Goal: Task Accomplishment & Management: Manage account settings

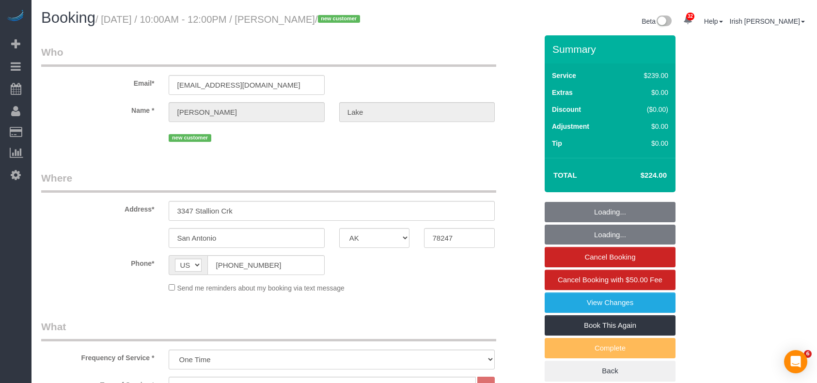
select select "[GEOGRAPHIC_DATA]"
select select "3"
select select "spot1"
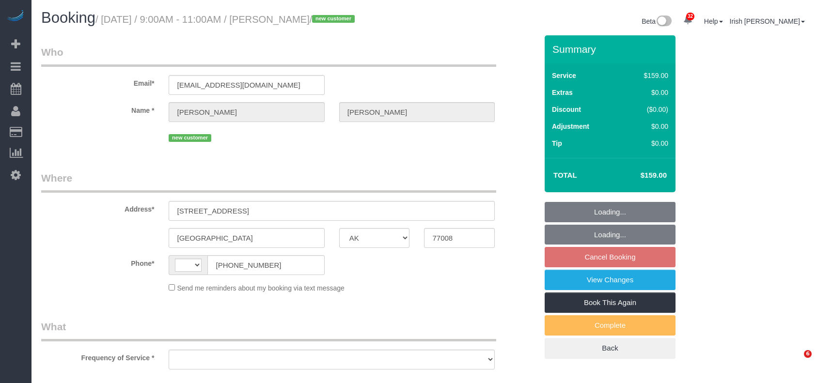
select select "[GEOGRAPHIC_DATA]"
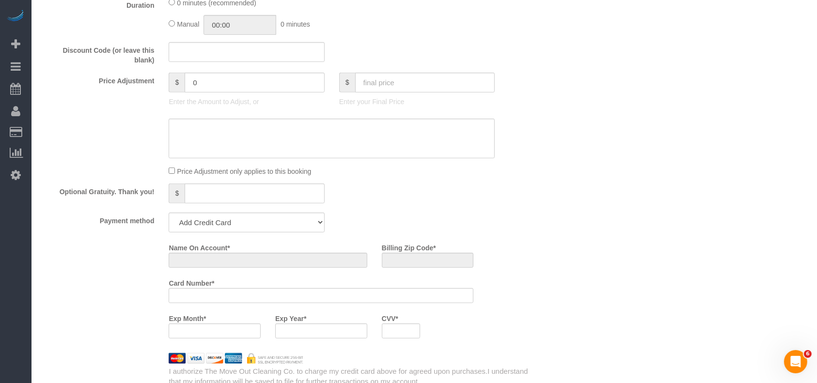
select select "object:786"
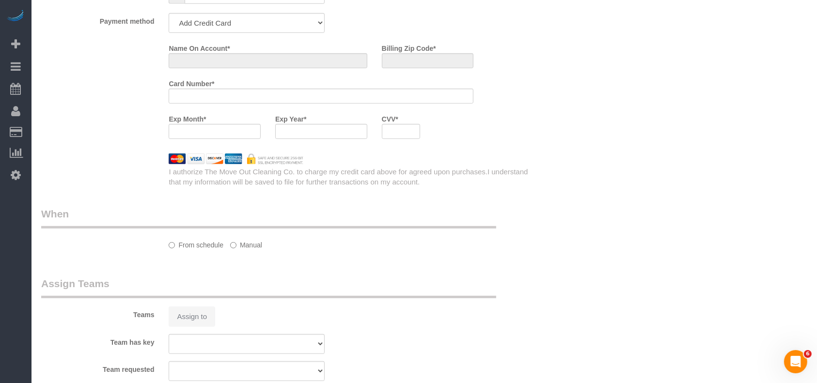
select select "string:[GEOGRAPHIC_DATA]"
select select "string:fspay-c77cbc4a-ec4f-45fa-a85d-f5b31338e36b"
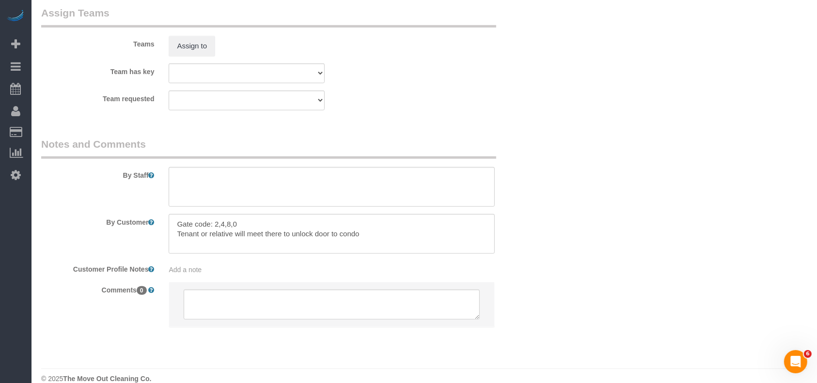
scroll to position [1032, 0]
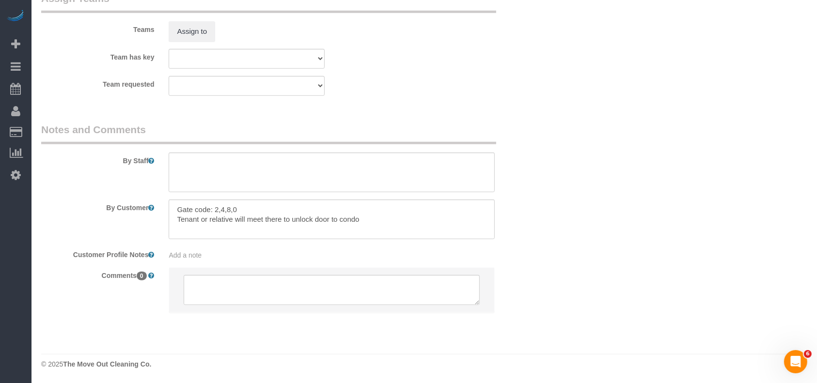
select select "object:1117"
select select "3"
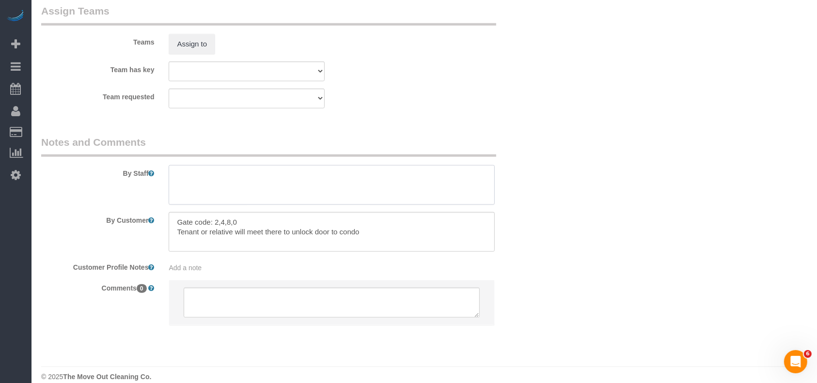
click at [202, 193] on textarea at bounding box center [332, 185] width 326 height 40
paste textarea "[PHONE_NUMBER]"
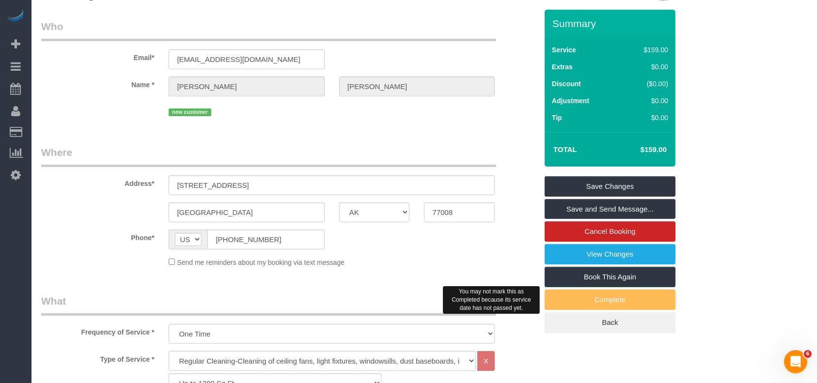
scroll to position [0, 0]
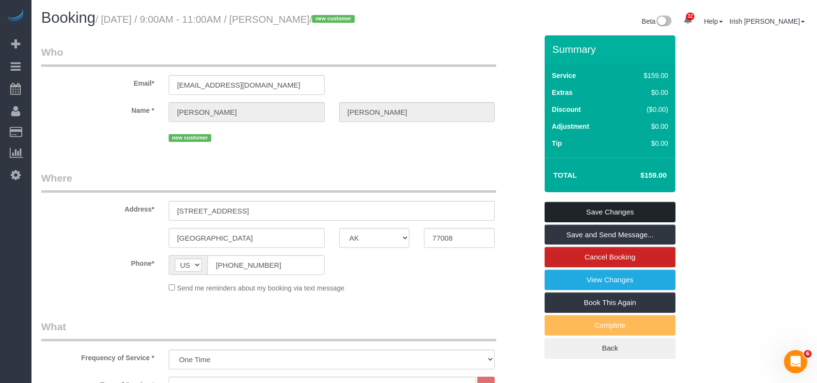
type textarea "* Tenant will open around 8-8:30am (281-739-2079)"
click at [642, 207] on link "Save Changes" at bounding box center [610, 212] width 131 height 20
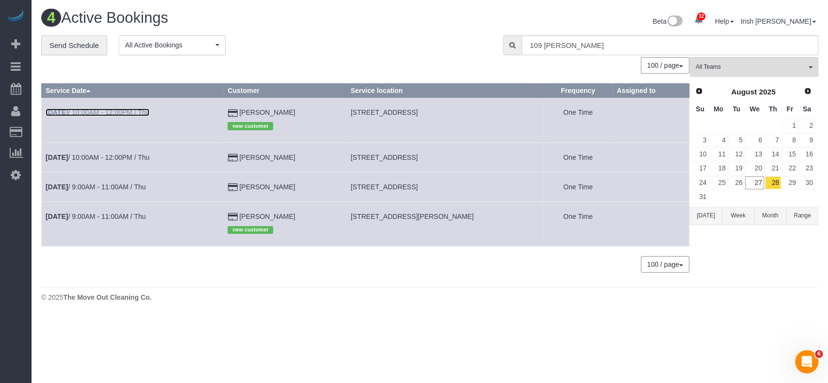
click at [103, 114] on link "[DATE] 10:00AM - 12:00PM / Thu" at bounding box center [98, 113] width 104 height 8
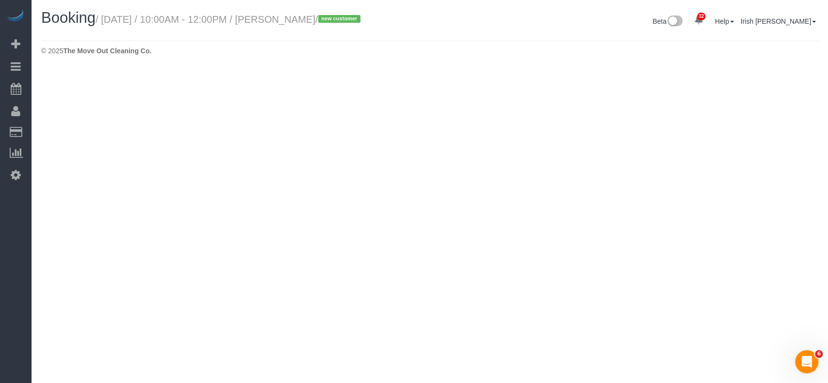
select select "[GEOGRAPHIC_DATA]"
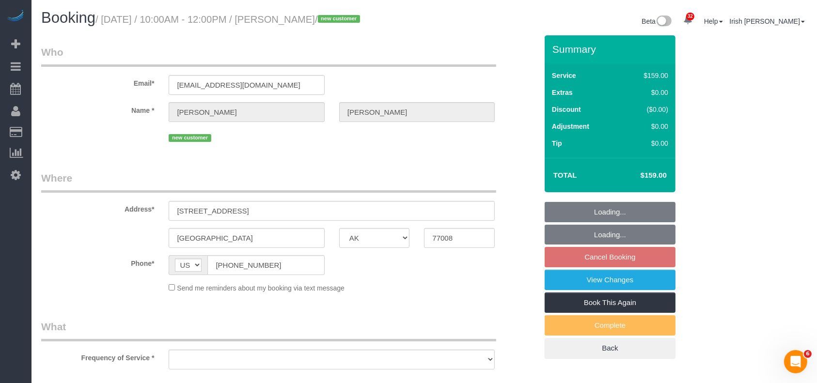
select select "string:fspay-c77cbc4a-ec4f-45fa-a85d-f5b31338e36b"
select select "3"
select select "spot27"
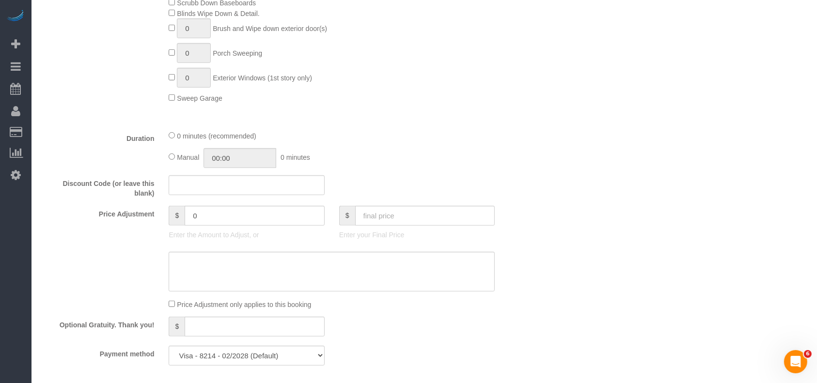
select select "object:1648"
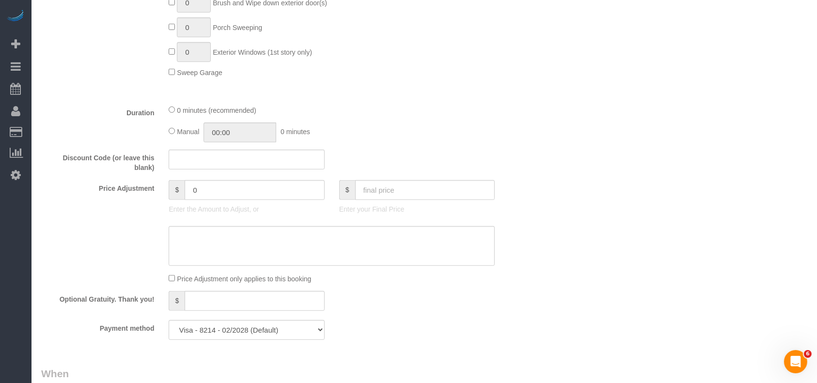
scroll to position [840, 0]
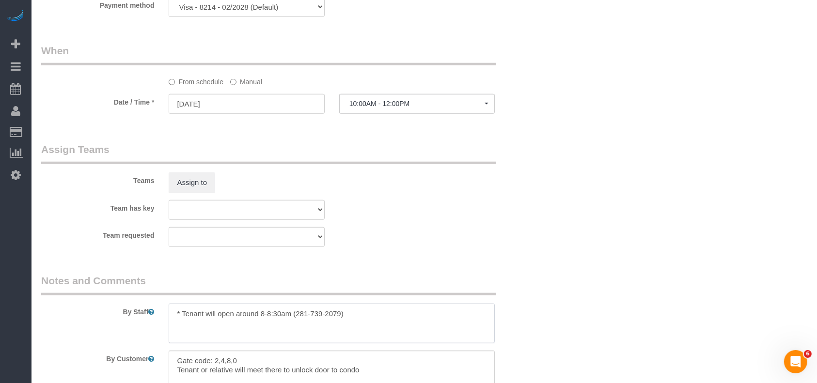
click at [358, 316] on textarea at bounding box center [332, 324] width 326 height 40
paste textarea "[PERSON_NAME]"
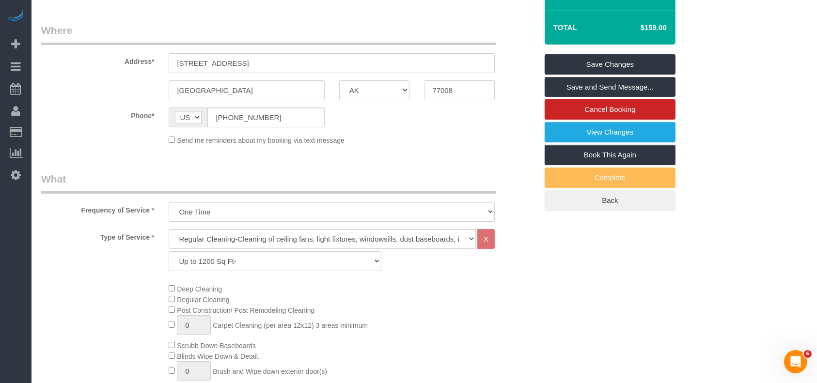
scroll to position [64, 0]
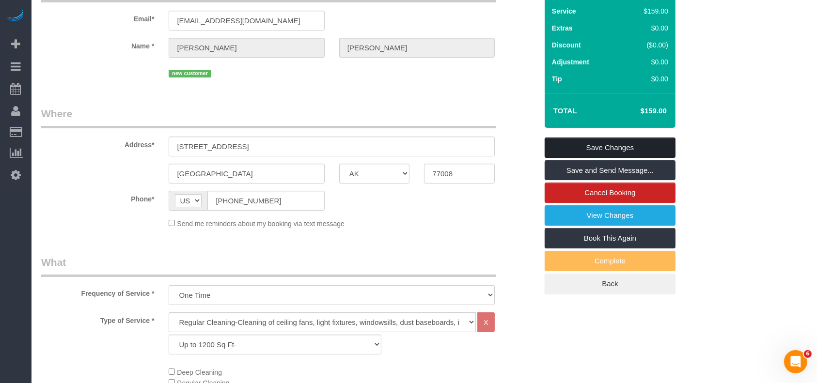
type textarea "* Tenant will open around 8-8:30am (281-739-2079) * agent is [PERSON_NAME]"
click at [592, 145] on link "Save Changes" at bounding box center [610, 148] width 131 height 20
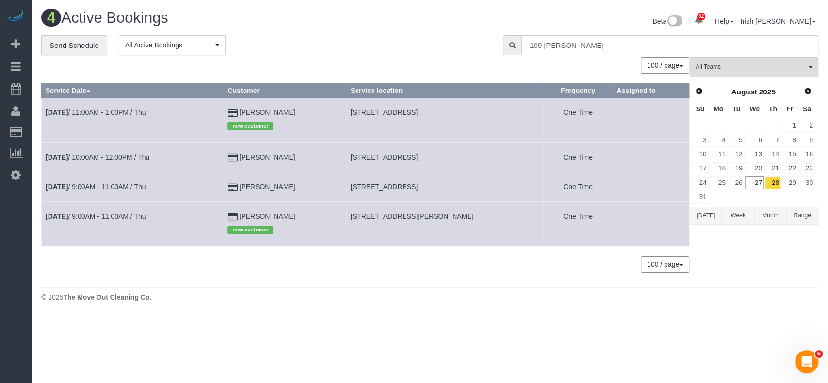
click at [701, 211] on button "[DATE]" at bounding box center [705, 216] width 32 height 18
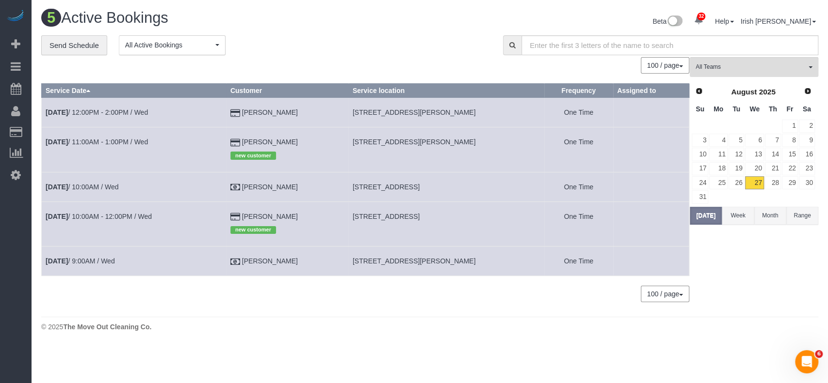
click at [419, 216] on span "[STREET_ADDRESS]" at bounding box center [385, 217] width 67 height 8
copy tr "[STREET_ADDRESS]"
click at [124, 216] on link "[DATE] 10:00AM - 12:00PM / Wed" at bounding box center [99, 217] width 106 height 8
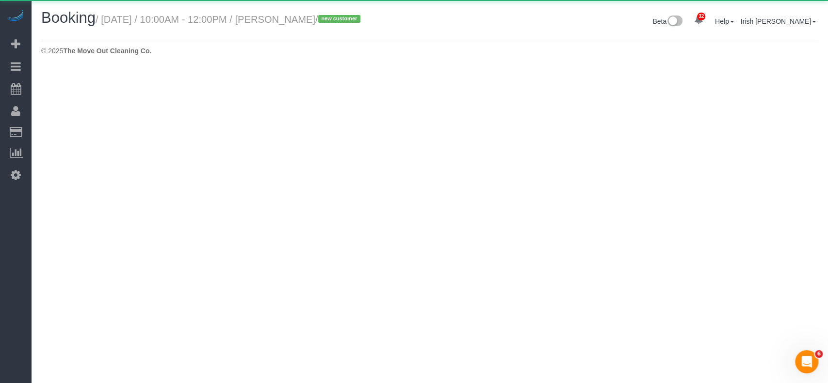
select select "[GEOGRAPHIC_DATA]"
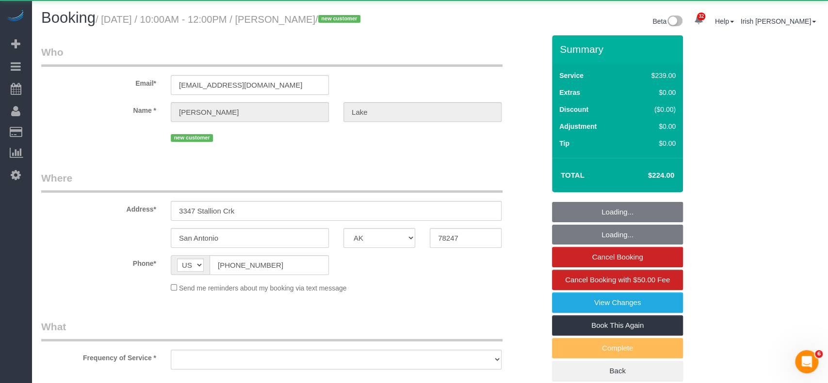
select select "object:2240"
select select "string:fspay-12320f68-dff1-4eff-abfe-a42e73078299"
select select "3"
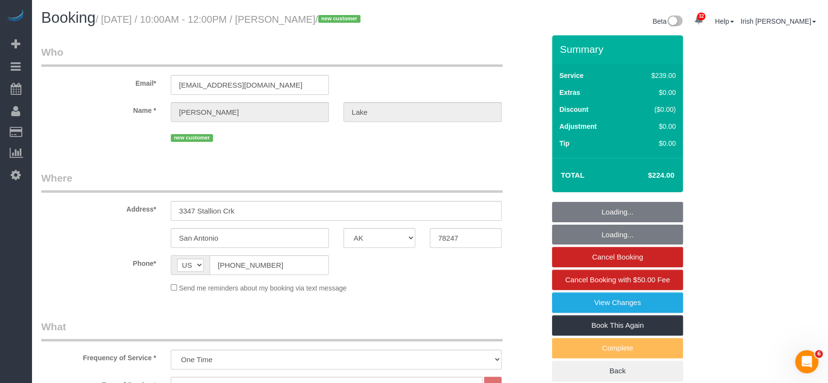
select select "spot51"
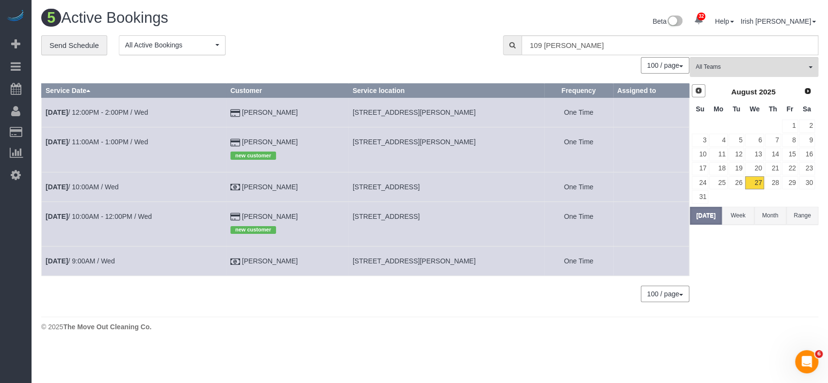
click at [702, 89] on link "Prev" at bounding box center [698, 91] width 14 height 14
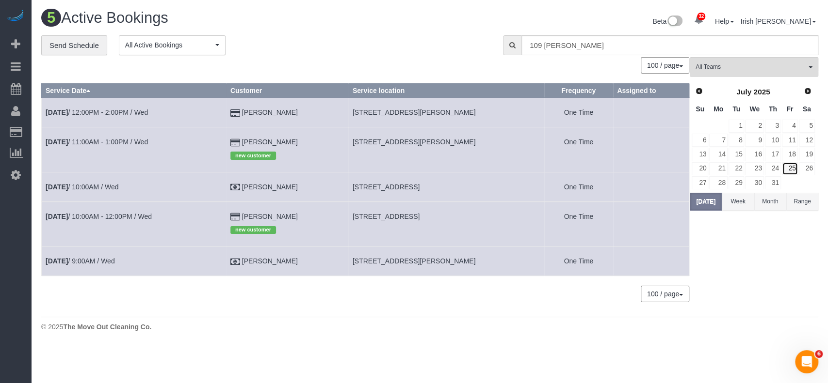
click at [789, 166] on link "25" at bounding box center [789, 168] width 16 height 13
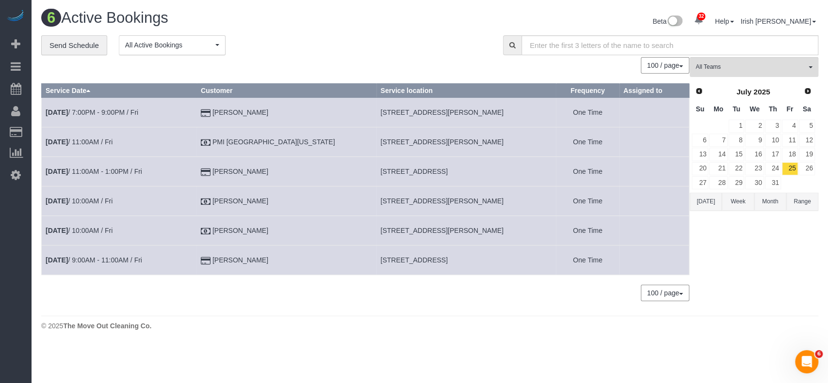
click at [409, 112] on span "[STREET_ADDRESS][PERSON_NAME]" at bounding box center [441, 113] width 123 height 8
copy tr "[STREET_ADDRESS][PERSON_NAME]"
click at [0, 274] on div "32 Beta Your Notifications You have 0 alerts × You have 2 to charge for [DATE] …" at bounding box center [16, 191] width 32 height 383
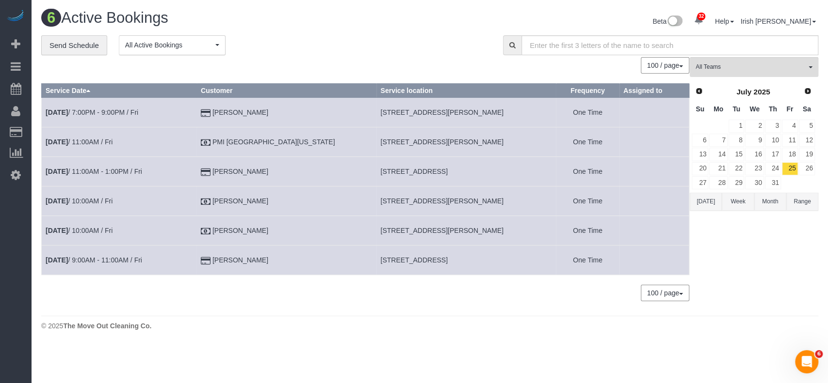
click at [123, 105] on td "[DATE] 7:00PM - 9:00PM / Fri" at bounding box center [119, 113] width 155 height 30
drag, startPoint x: 119, startPoint y: 108, endPoint x: 118, endPoint y: 114, distance: 6.5
click at [119, 109] on td "[DATE] 7:00PM - 9:00PM / Fri" at bounding box center [119, 113] width 155 height 30
click at [118, 113] on link "[DATE] 7:00PM - 9:00PM / Fri" at bounding box center [92, 113] width 93 height 8
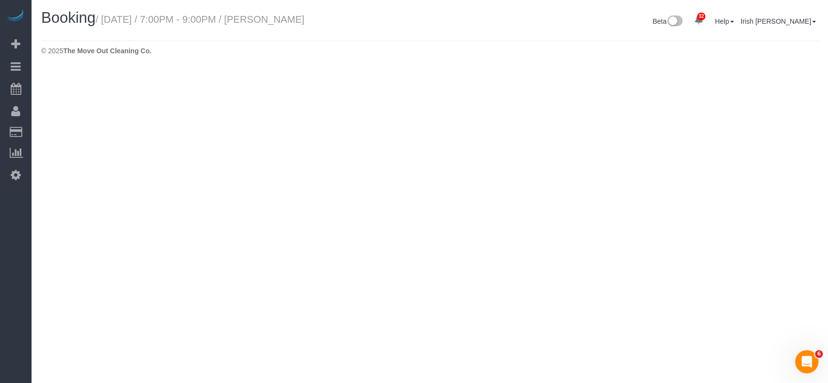
select select "[GEOGRAPHIC_DATA]"
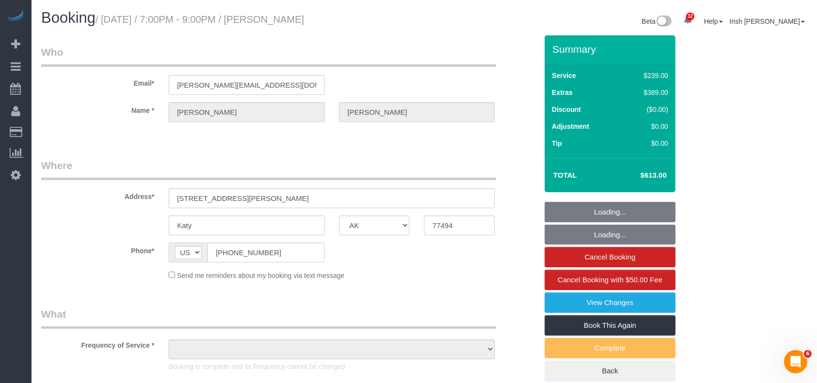
select select "string:fspay-83b974e6-3ced-4f37-b405-ab4e582c1497"
select select "object:2846"
select select "3"
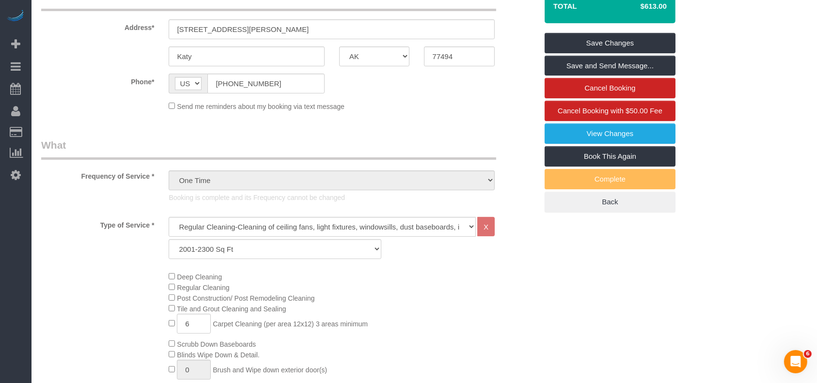
scroll to position [64, 0]
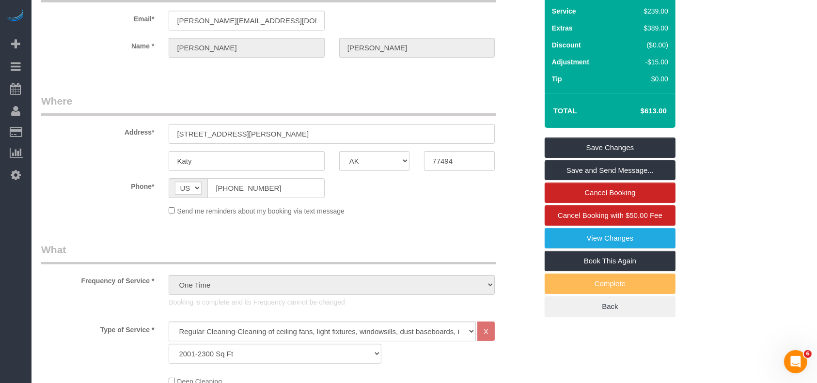
click at [81, 188] on label "Phone*" at bounding box center [97, 184] width 127 height 13
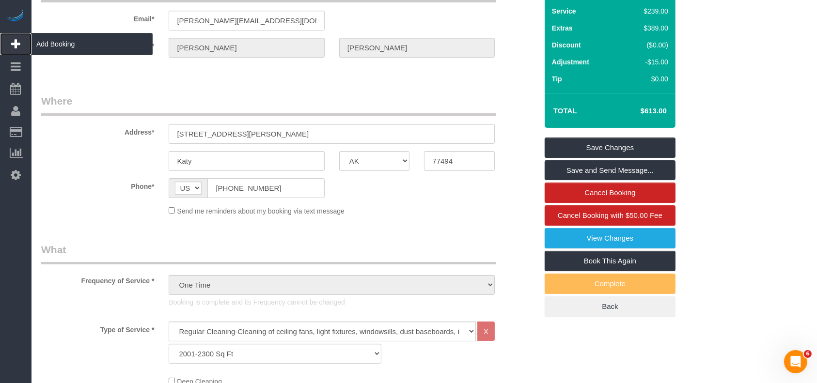
click at [48, 38] on span "Add Booking" at bounding box center [92, 44] width 121 height 22
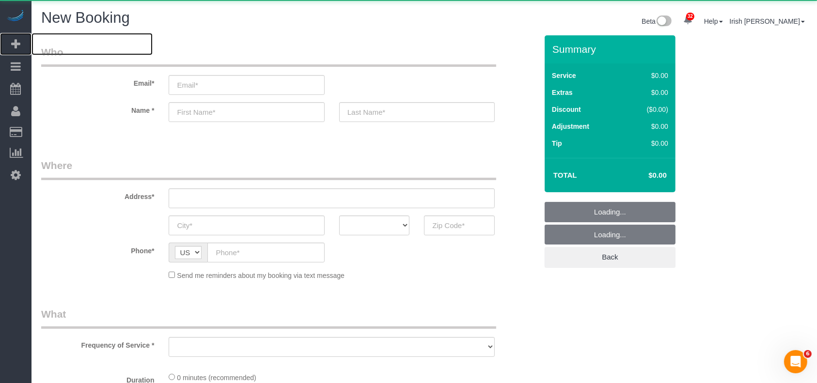
select select "object:3148"
select select "3"
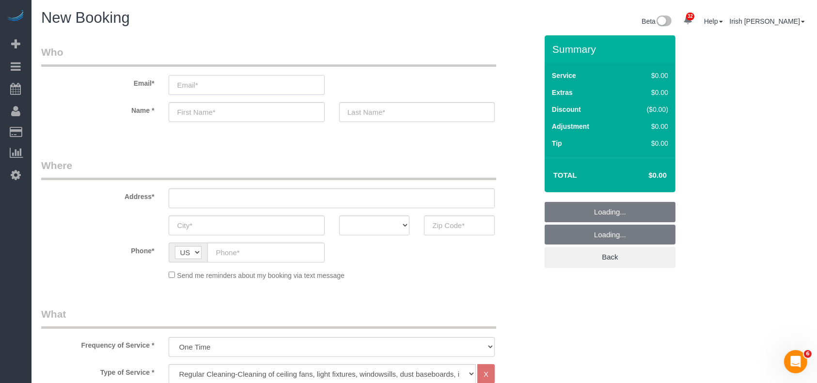
click at [227, 82] on input "email" at bounding box center [247, 85] width 156 height 20
paste input "[PERSON_NAME]"
type input "[PERSON_NAME]"
select select "object:3207"
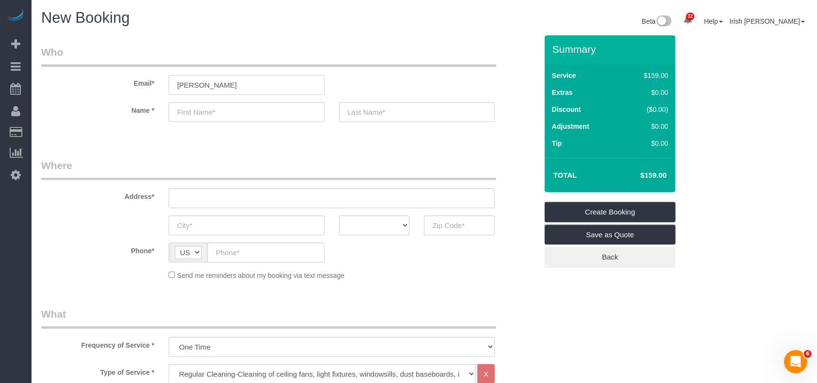
drag, startPoint x: 202, startPoint y: 85, endPoint x: 146, endPoint y: 83, distance: 55.8
click at [146, 83] on div "Email* [GEOGRAPHIC_DATA][PERSON_NAME]" at bounding box center [289, 70] width 511 height 50
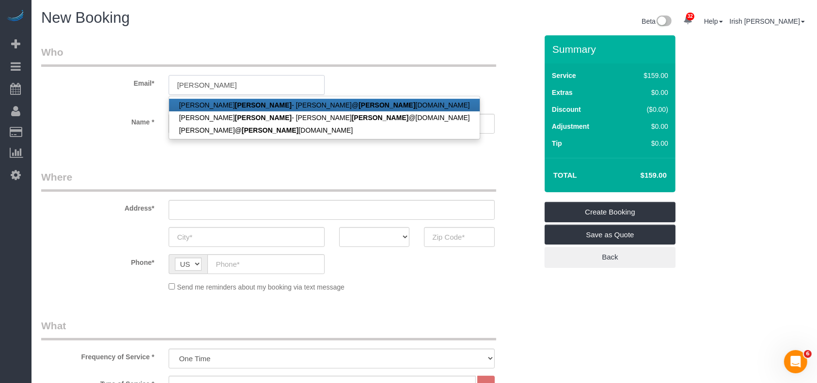
drag, startPoint x: 204, startPoint y: 87, endPoint x: 112, endPoint y: 82, distance: 91.3
click at [113, 83] on div "Email* [PERSON_NAME] [PERSON_NAME]@ [PERSON_NAME] [DOMAIN_NAME] [PERSON_NAME] -…" at bounding box center [289, 76] width 511 height 62
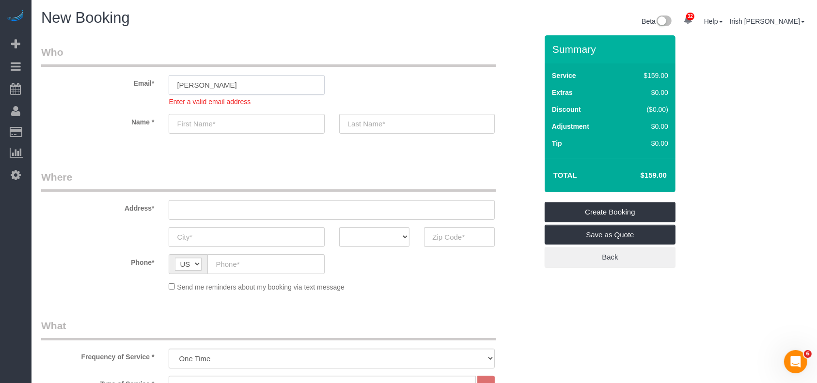
paste input "[PERSON_NAME][EMAIL_ADDRESS][DOMAIN_NAME]"
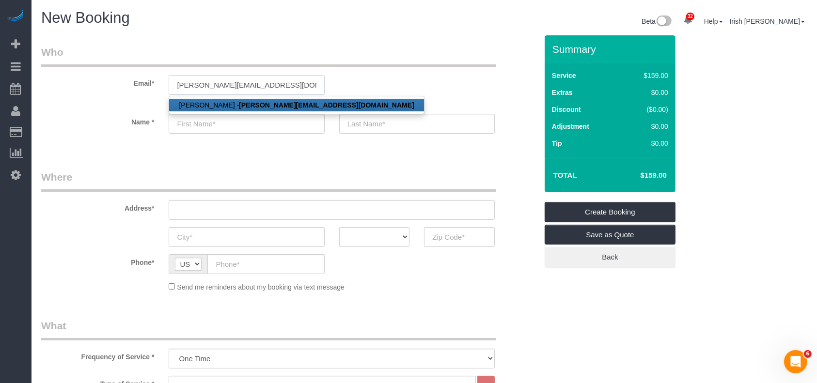
type input "[PERSON_NAME][EMAIL_ADDRESS][DOMAIN_NAME]"
click at [239, 103] on strong "[PERSON_NAME][EMAIL_ADDRESS][DOMAIN_NAME]" at bounding box center [326, 105] width 175 height 8
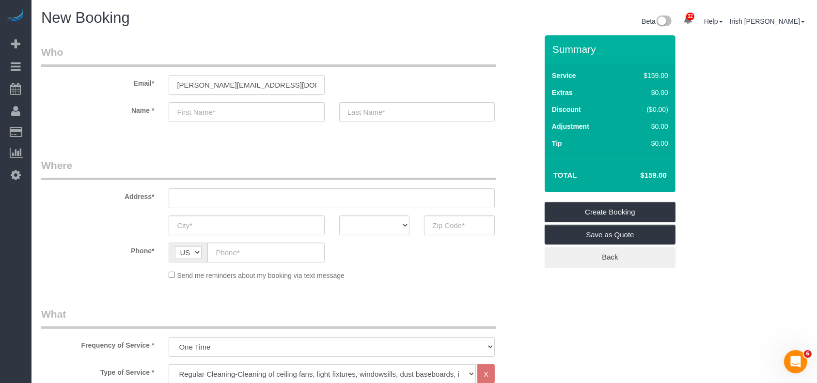
type input "[PERSON_NAME]"
type input "[PHONE_NUMBER]"
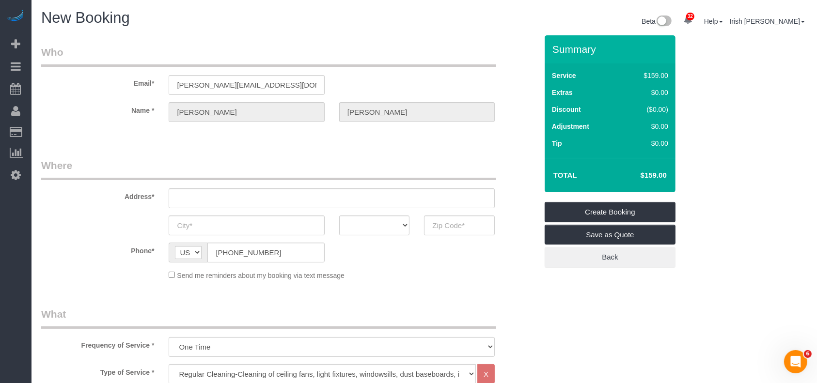
select select "string:fspay-f36262ab-4c44-4ffa-8527-4be4764be987"
type input "529 Longhorn Tril"
type input "Angleton"
select select "[GEOGRAPHIC_DATA]"
type input "77515"
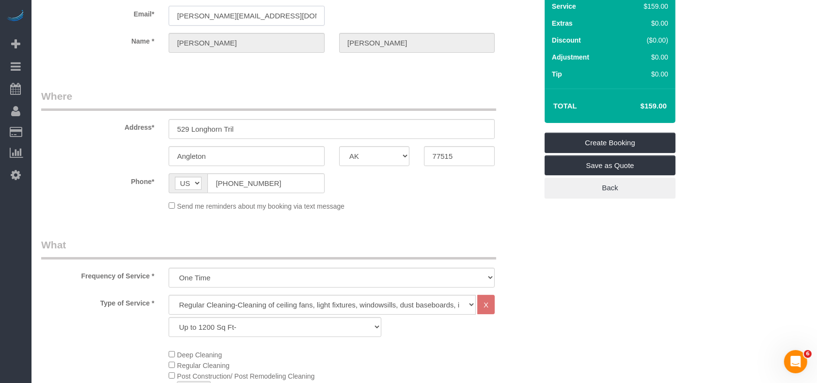
scroll to position [64, 0]
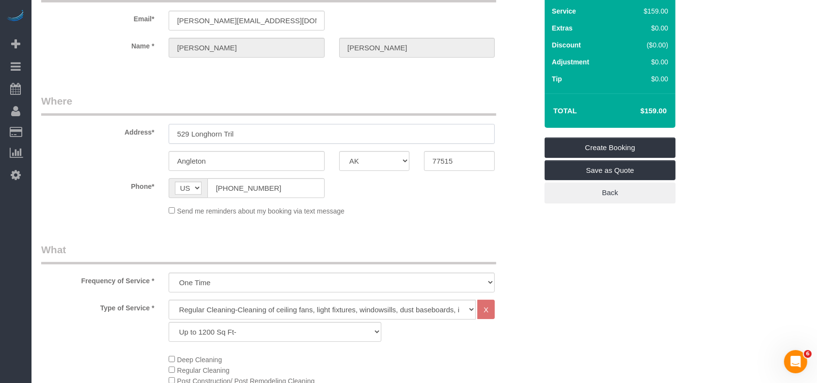
drag, startPoint x: 262, startPoint y: 132, endPoint x: 88, endPoint y: 143, distance: 174.4
click at [92, 143] on div "Address* 529 Longhorn Tril" at bounding box center [289, 119] width 511 height 50
paste input "[STREET_ADDRESS]"
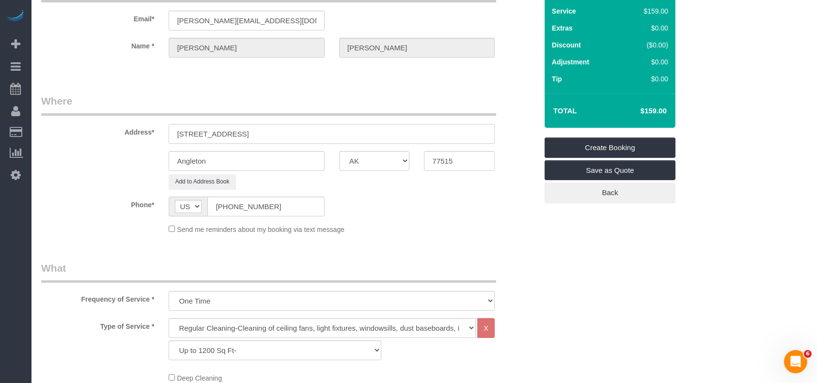
click at [298, 135] on input "[STREET_ADDRESS]" at bounding box center [332, 134] width 326 height 20
type input "[STREET_ADDRESS]"
drag, startPoint x: 221, startPoint y: 164, endPoint x: 102, endPoint y: 156, distance: 119.5
click at [102, 156] on div "Angleton AK AL AR AZ CA CO CT DC DE [GEOGRAPHIC_DATA] [GEOGRAPHIC_DATA] HI IA I…" at bounding box center [289, 161] width 511 height 20
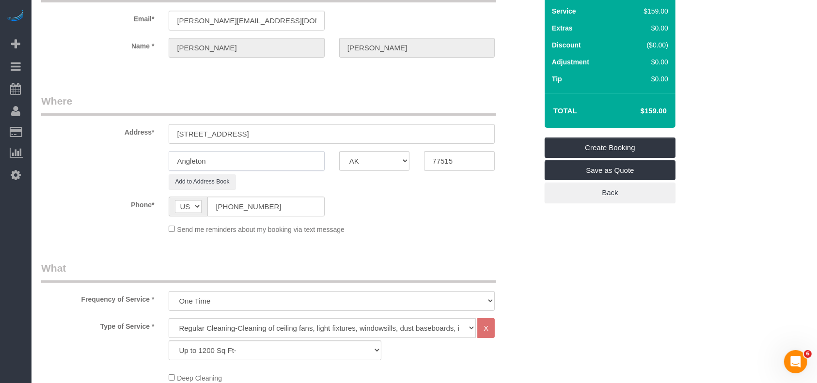
paste input "Hous"
type input "[GEOGRAPHIC_DATA]"
click at [331, 127] on input "[STREET_ADDRESS]" at bounding box center [332, 134] width 326 height 20
drag, startPoint x: 465, startPoint y: 158, endPoint x: 389, endPoint y: 160, distance: 76.2
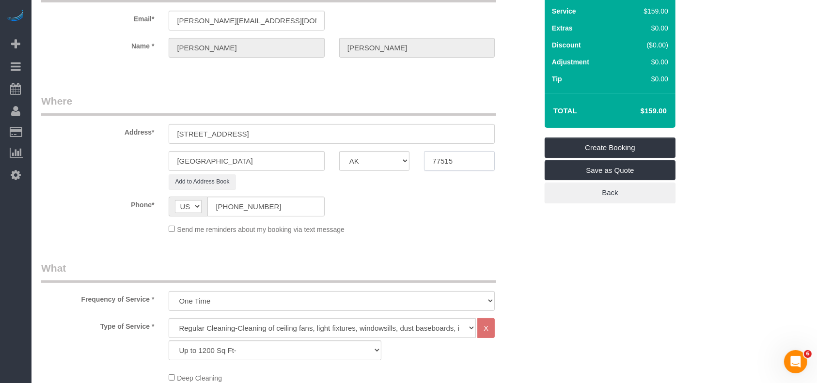
click at [389, 160] on div "[GEOGRAPHIC_DATA] AK AL AR AZ CA CO CT DC DE [GEOGRAPHIC_DATA] [GEOGRAPHIC_DATA…" at bounding box center [289, 161] width 511 height 20
paste input "070"
type input "77070"
drag, startPoint x: 370, startPoint y: 132, endPoint x: 287, endPoint y: 133, distance: 83.4
click at [287, 133] on input "[STREET_ADDRESS]" at bounding box center [332, 134] width 326 height 20
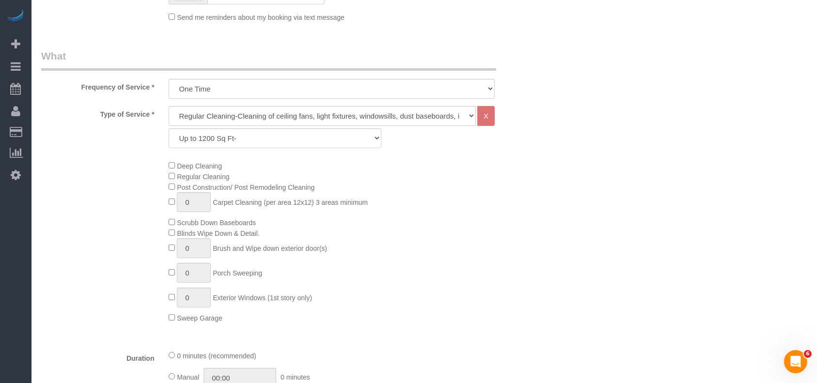
scroll to position [323, 0]
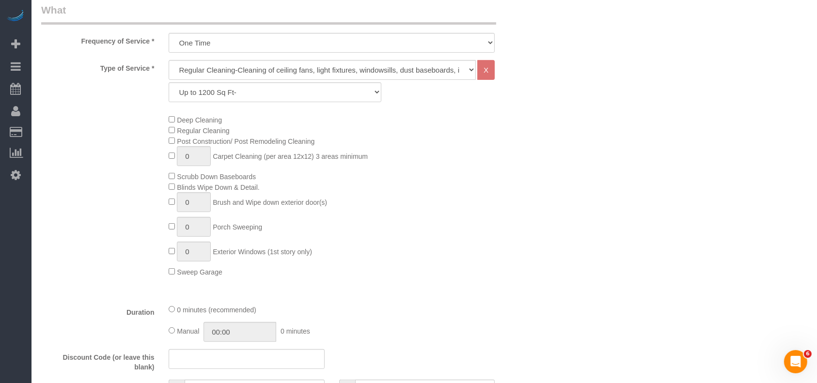
type input "[STREET_ADDRESS],"
drag, startPoint x: 255, startPoint y: 91, endPoint x: 244, endPoint y: 96, distance: 11.9
click at [255, 91] on select "Up to 1200 Sq Ft- [DATE]-[DATE] Sq Ft [DATE]-[DATE] Sq Ft [DATE]-[DATE] Sq Ft […" at bounding box center [275, 92] width 212 height 20
select select "59"
click at [169, 82] on select "Up to 1200 Sq Ft- [DATE]-[DATE] Sq Ft [DATE]-[DATE] Sq Ft [DATE]-[DATE] Sq Ft […" at bounding box center [275, 92] width 212 height 20
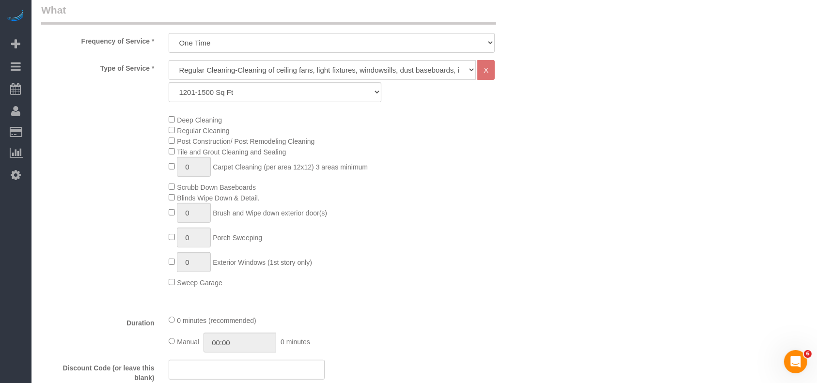
click at [524, 193] on div "Deep Cleaning Regular Cleaning Post Construction/ Post Remodeling Cleaning Tile…" at bounding box center [352, 201] width 383 height 174
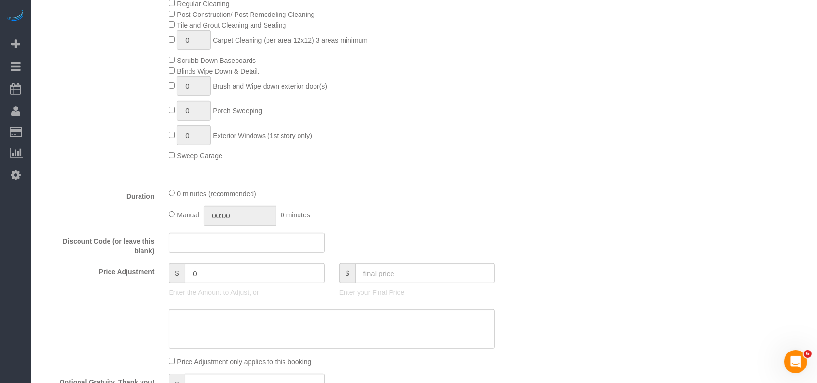
scroll to position [582, 0]
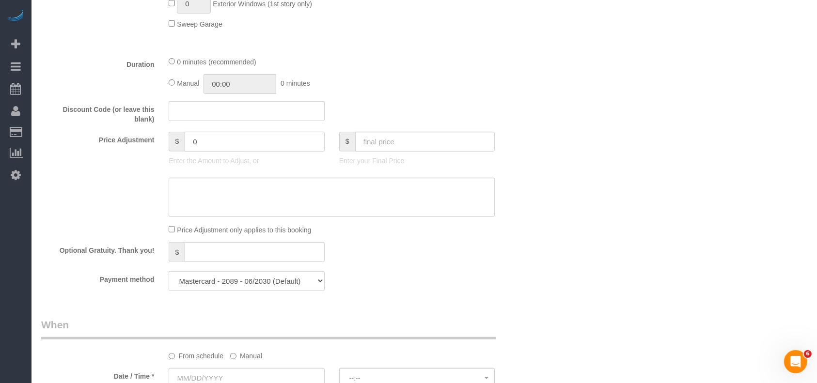
drag, startPoint x: 213, startPoint y: 148, endPoint x: 157, endPoint y: 147, distance: 55.8
click at [160, 148] on div "Price Adjustment $ 0 Enter the Amount to Adjust, or $ Enter your Final Price" at bounding box center [289, 151] width 511 height 39
click at [244, 150] on input "1" at bounding box center [255, 142] width 140 height 20
paste input "5"
drag, startPoint x: 244, startPoint y: 148, endPoint x: 172, endPoint y: 148, distance: 72.2
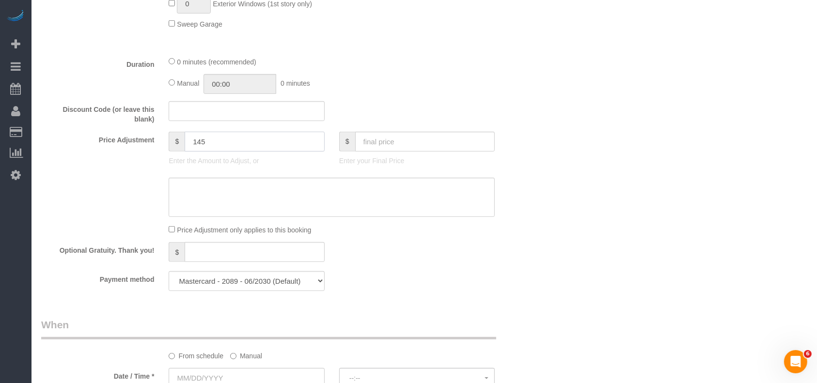
click at [172, 148] on div "$ 145" at bounding box center [247, 142] width 156 height 20
type input "145"
click at [213, 206] on textarea at bounding box center [332, 198] width 326 height 40
paste textarea "145"
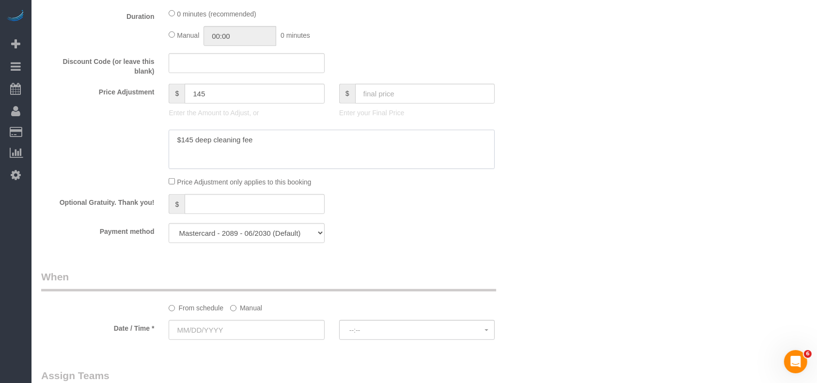
scroll to position [776, 0]
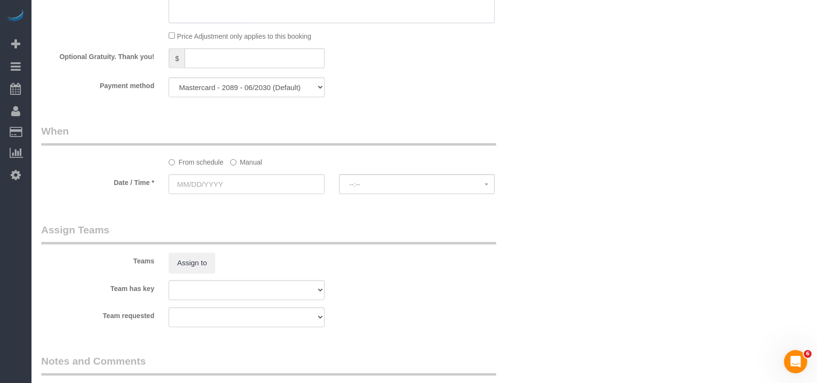
type textarea "$145 deep cleaning fee"
click at [256, 161] on label "Manual" at bounding box center [246, 160] width 32 height 13
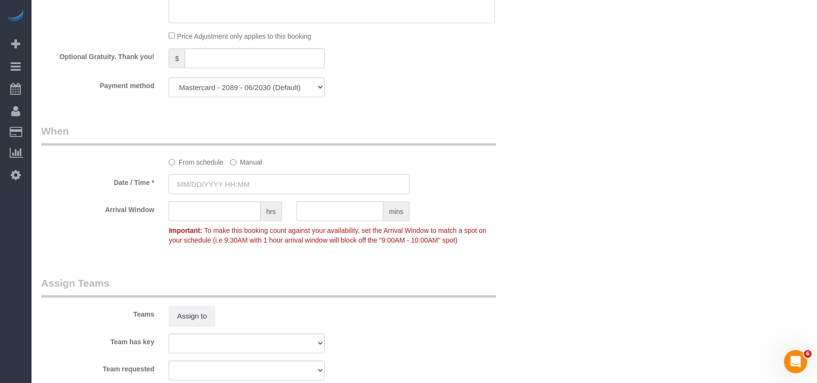
click at [244, 191] on input "text" at bounding box center [289, 185] width 241 height 20
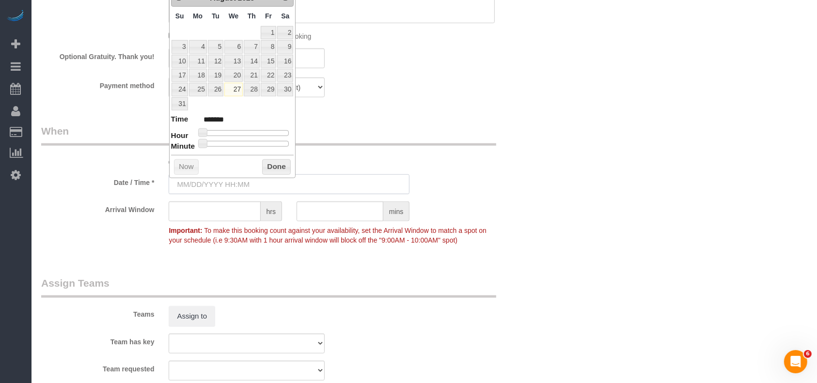
type input "[DATE] 8:00AM"
click at [238, 88] on link "27" at bounding box center [233, 89] width 18 height 13
drag, startPoint x: 274, startPoint y: 165, endPoint x: 287, endPoint y: 187, distance: 25.4
click at [274, 165] on button "Done" at bounding box center [276, 167] width 29 height 16
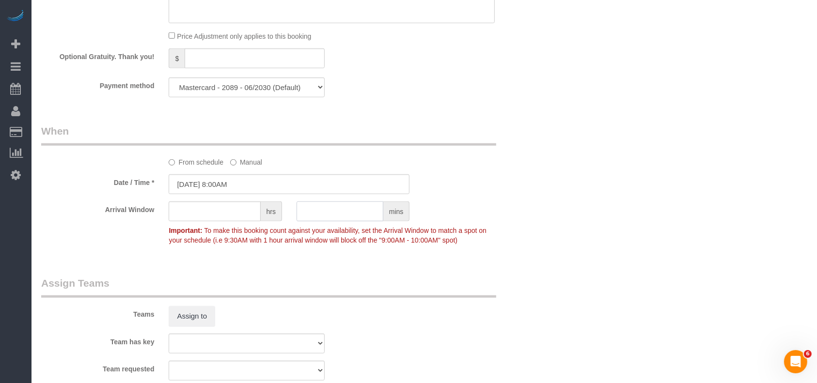
click at [309, 218] on input "text" at bounding box center [340, 212] width 87 height 20
type input "30"
click at [461, 68] on div "Optional Gratuity. Thank you! $" at bounding box center [289, 59] width 511 height 22
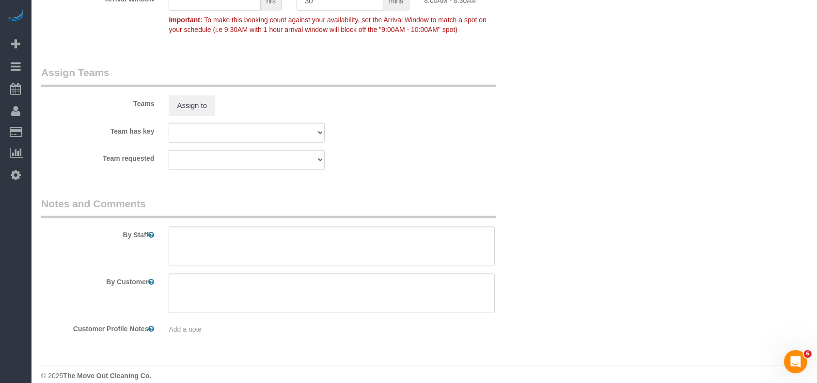
scroll to position [1000, 0]
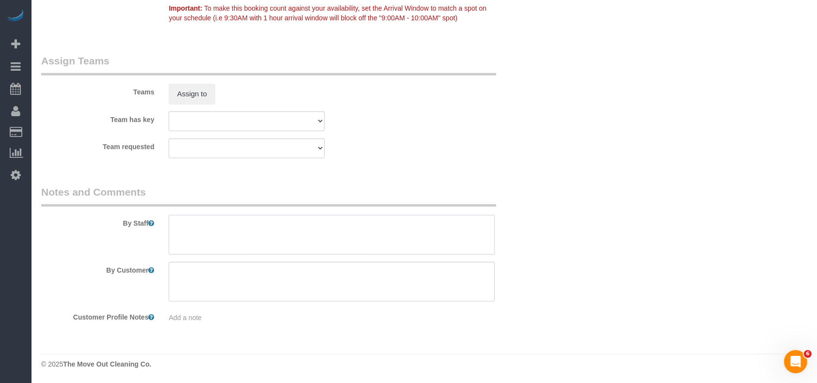
click at [233, 231] on textarea at bounding box center [332, 235] width 326 height 40
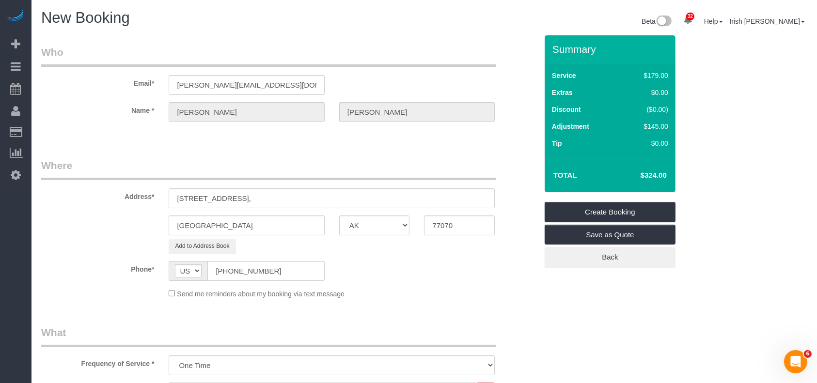
scroll to position [0, 0]
type textarea "* will open around 8-8:30am"
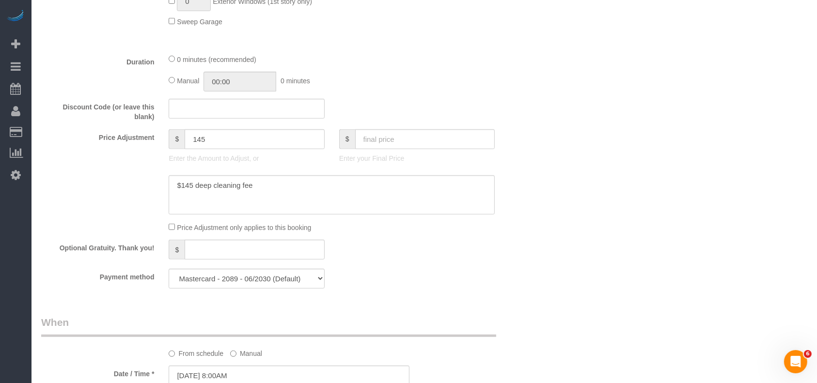
scroll to position [711, 0]
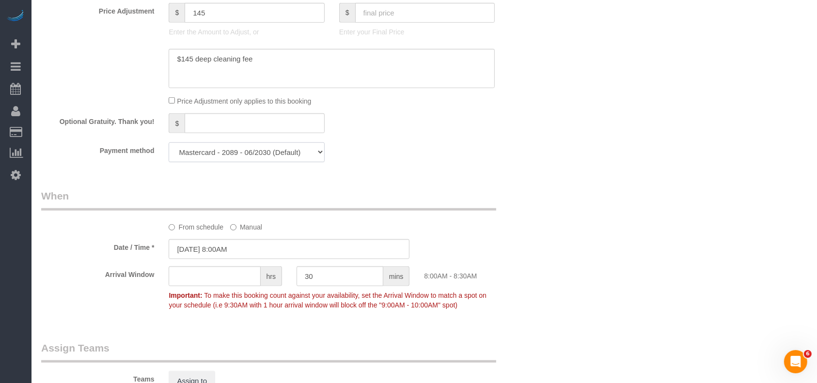
click at [238, 155] on select "Visa - 6042 - 07/2028 Mastercard - 2089 - 06/2030 (Default) Add Credit Card ───…" at bounding box center [247, 153] width 156 height 20
select select "string:check"
click at [169, 145] on select "Visa - 6042 - 07/2028 Mastercard - 2089 - 06/2030 (Default) Add Credit Card ───…" at bounding box center [247, 153] width 156 height 20
click at [433, 245] on div "Date / Time * [DATE] 8:00AM" at bounding box center [289, 249] width 511 height 20
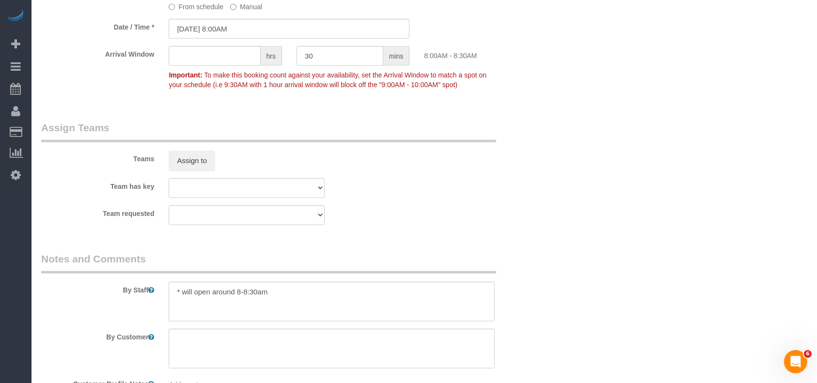
scroll to position [970, 0]
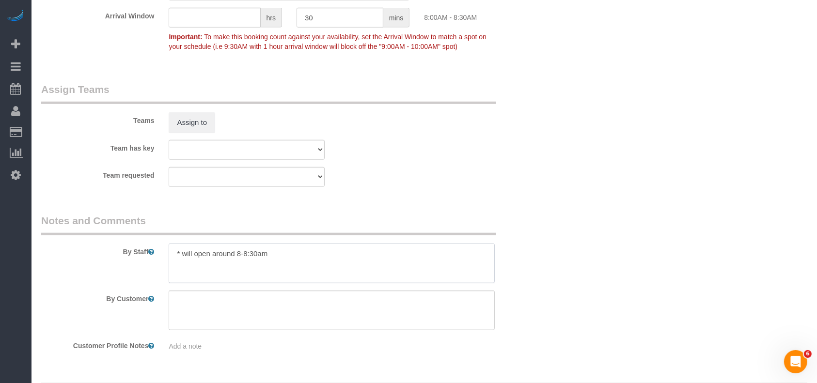
click at [299, 254] on textarea at bounding box center [332, 264] width 326 height 40
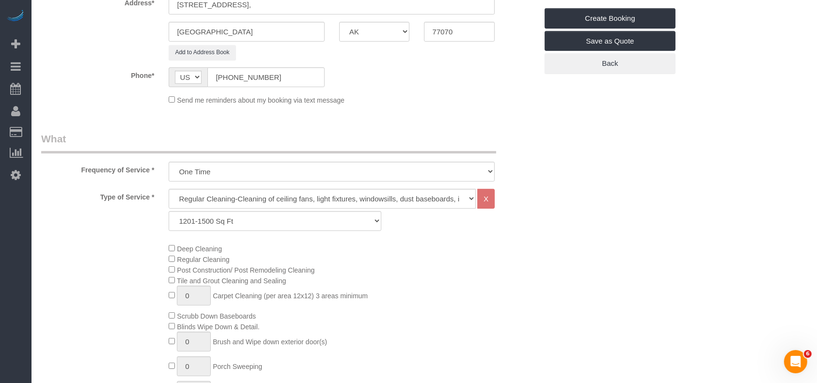
scroll to position [64, 0]
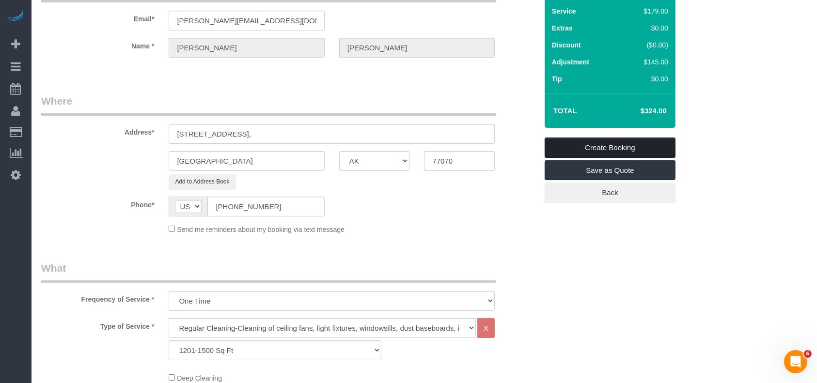
type textarea "* will open around 8-8:30am * office cleaning"
click at [642, 145] on link "Create Booking" at bounding box center [610, 148] width 131 height 20
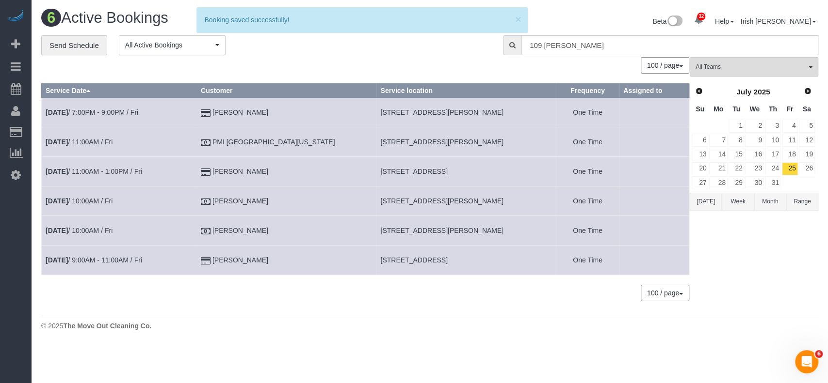
drag, startPoint x: 311, startPoint y: 326, endPoint x: 463, endPoint y: 265, distance: 164.6
click at [311, 327] on div "© 2025 The Move Out Cleaning Co." at bounding box center [429, 326] width 777 height 10
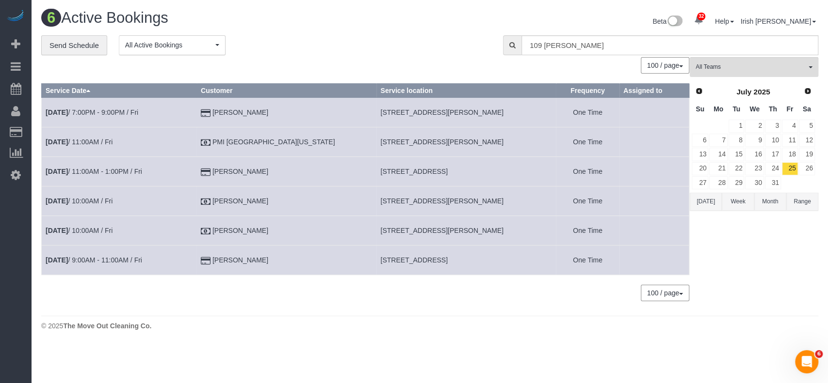
drag, startPoint x: 43, startPoint y: 311, endPoint x: 44, endPoint y: 304, distance: 6.9
click at [43, 311] on div "0 Bookings found. We couldn't find any bookings that matched your search. Creat…" at bounding box center [365, 184] width 648 height 254
click at [701, 200] on button "[DATE]" at bounding box center [705, 202] width 32 height 18
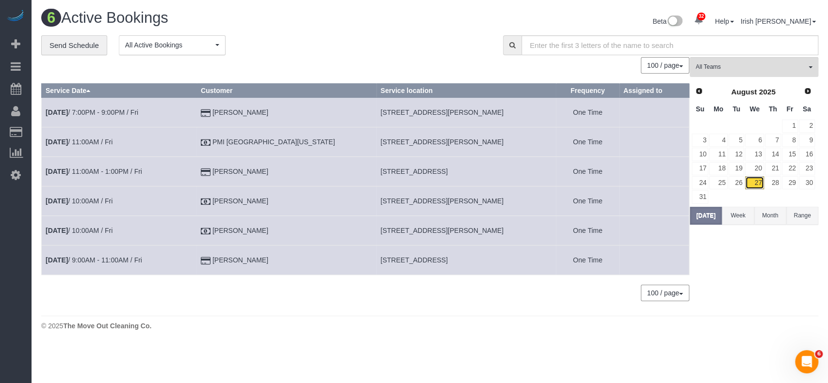
click at [758, 182] on link "27" at bounding box center [754, 182] width 18 height 13
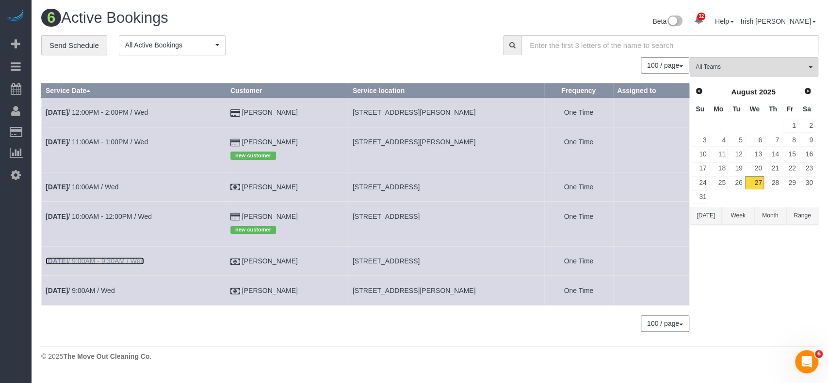
click at [127, 261] on link "[DATE] 9:00AM - 9:30AM / Wed" at bounding box center [95, 261] width 98 height 8
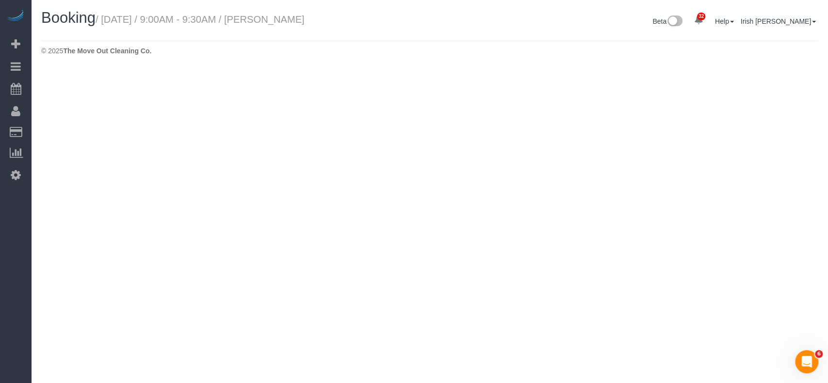
select select "[GEOGRAPHIC_DATA]"
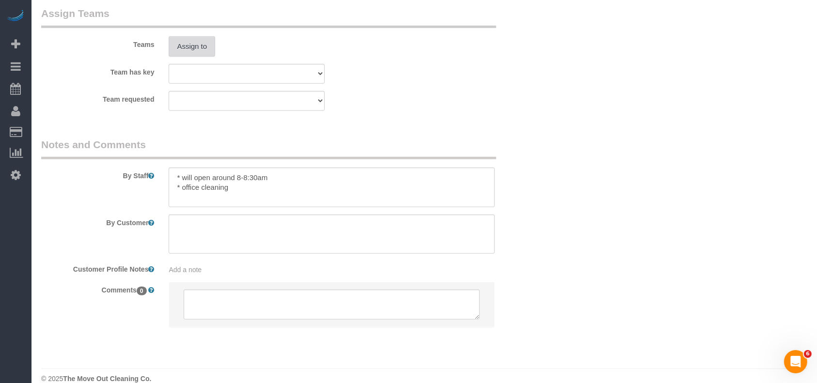
select select "object:3974"
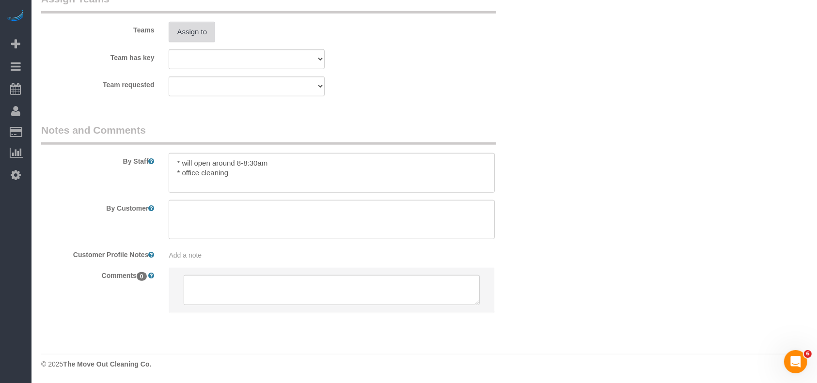
select select "3"
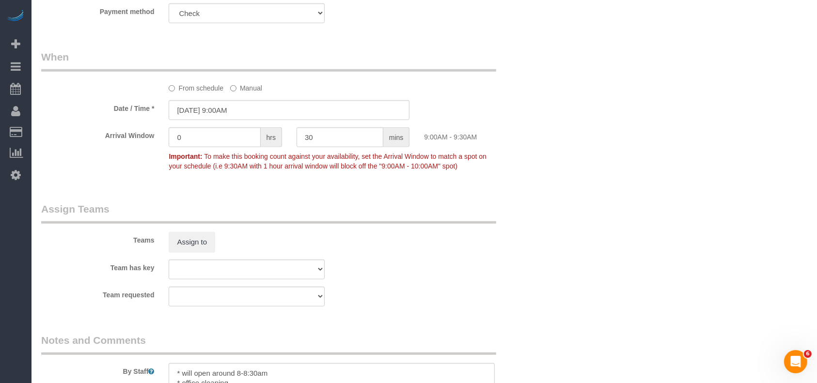
scroll to position [1025, 0]
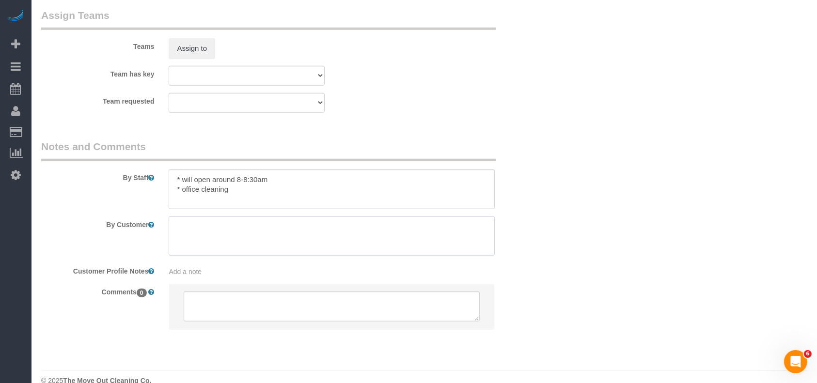
click at [225, 239] on textarea at bounding box center [332, 237] width 326 height 40
paste textarea "he front 5 offices are very basic cleaning but 2 of the offices are quite dirty…"
type textarea "he front 5 offices are very basic cleaning but 2 of the offices are quite dirty…"
click at [255, 192] on textarea at bounding box center [332, 190] width 326 height 40
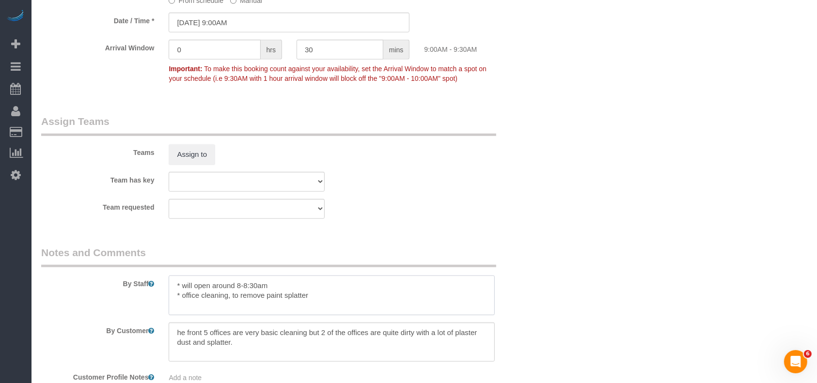
scroll to position [767, 0]
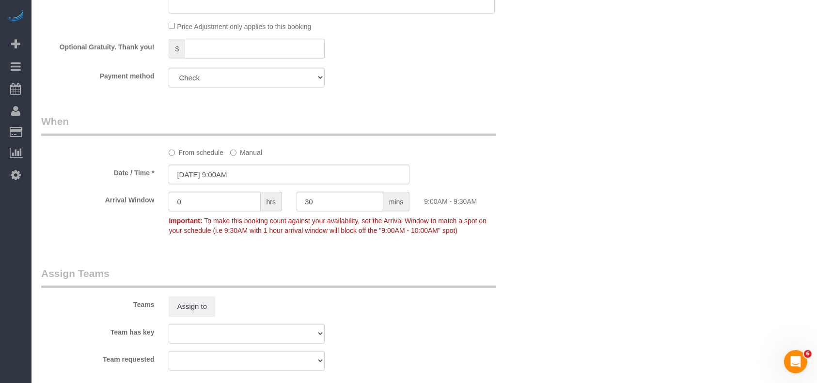
type textarea "* will open around 8-8:30am * office cleaning, to remove paint splatter"
click at [230, 179] on input "[DATE] 9:00AM" at bounding box center [289, 175] width 241 height 20
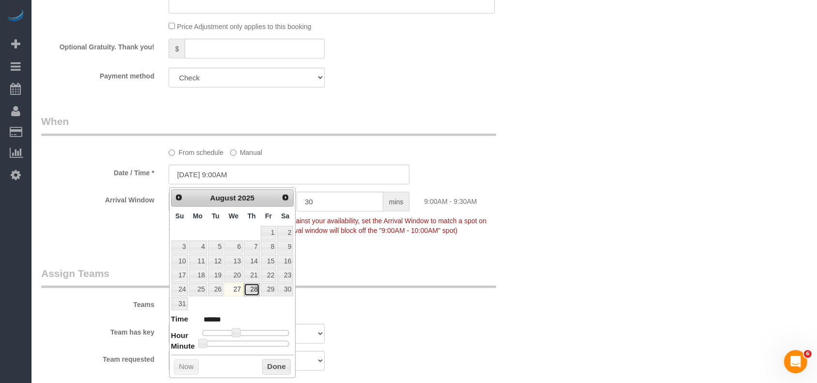
click at [252, 284] on link "28" at bounding box center [252, 290] width 16 height 13
type input "[DATE] 9:00AM"
click at [268, 364] on button "Done" at bounding box center [276, 368] width 29 height 16
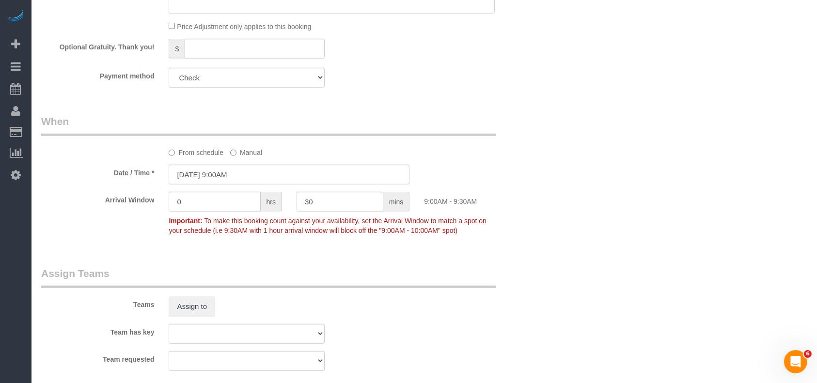
click at [515, 303] on div "Teams Assign to" at bounding box center [289, 292] width 511 height 50
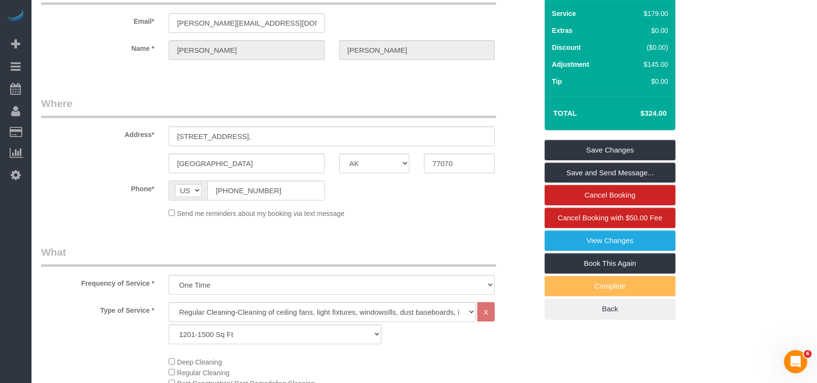
scroll to position [0, 0]
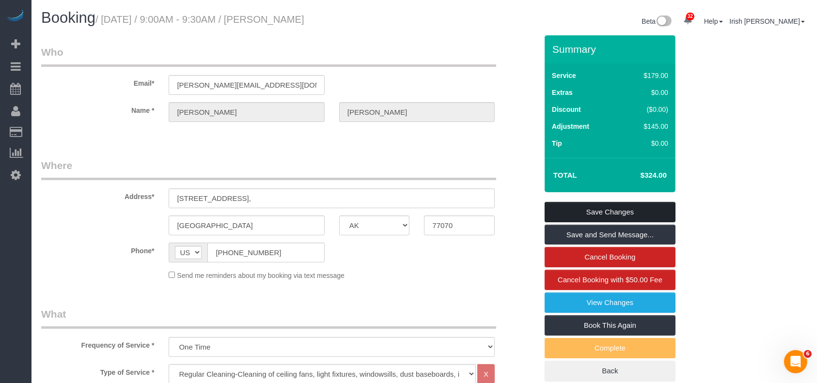
click at [606, 210] on link "Save Changes" at bounding box center [610, 212] width 131 height 20
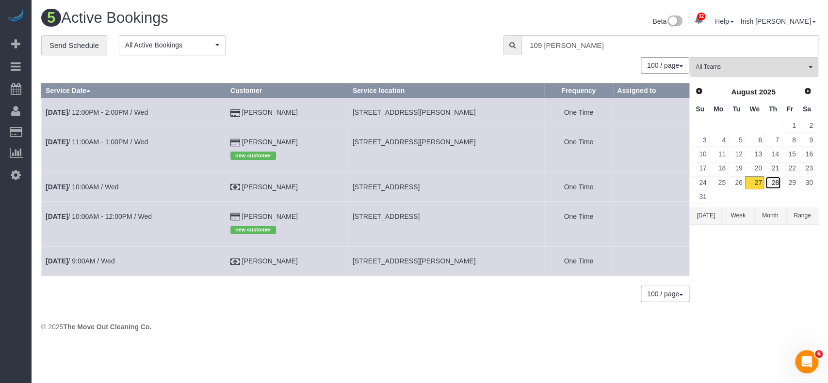
click at [777, 182] on link "28" at bounding box center [772, 182] width 16 height 13
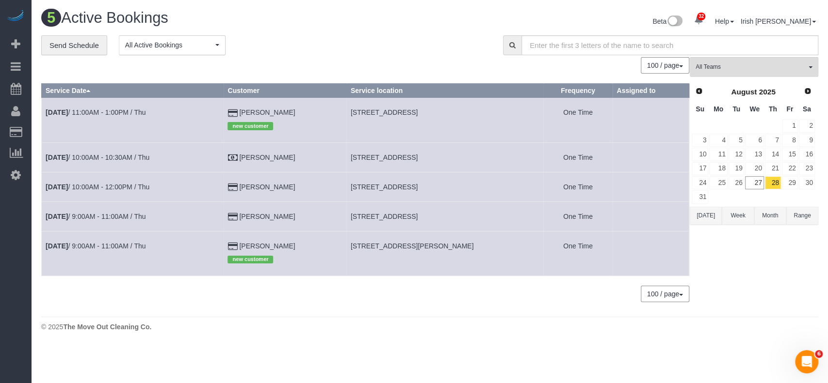
drag, startPoint x: 268, startPoint y: 185, endPoint x: 225, endPoint y: 185, distance: 42.7
click at [225, 185] on tr "[DATE] 10:00AM - 12:00PM / Thu [PERSON_NAME] [STREET_ADDRESS] One Time" at bounding box center [365, 187] width 647 height 30
copy tr "[PERSON_NAME]"
click at [126, 185] on link "[DATE] 10:00AM - 12:00PM / Thu" at bounding box center [98, 187] width 104 height 8
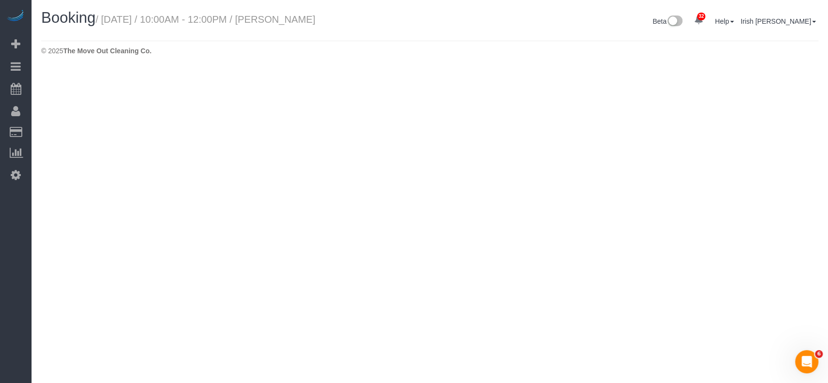
select select "[GEOGRAPHIC_DATA]"
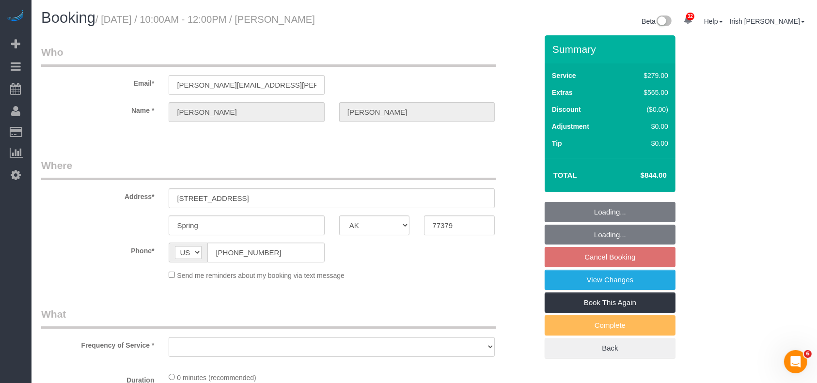
select select "string:fspay-9a5639d5-3d60-412c-bd8a-26dc0dba096b"
drag, startPoint x: 205, startPoint y: 242, endPoint x: 141, endPoint y: 214, distance: 70.3
click at [137, 241] on fieldset "Where Address* [STREET_ADDRESS] Spring AK AL AR AZ CA CO CT DC DE [GEOGRAPHIC_D…" at bounding box center [289, 223] width 496 height 129
select select "object:4484"
select select "spot99"
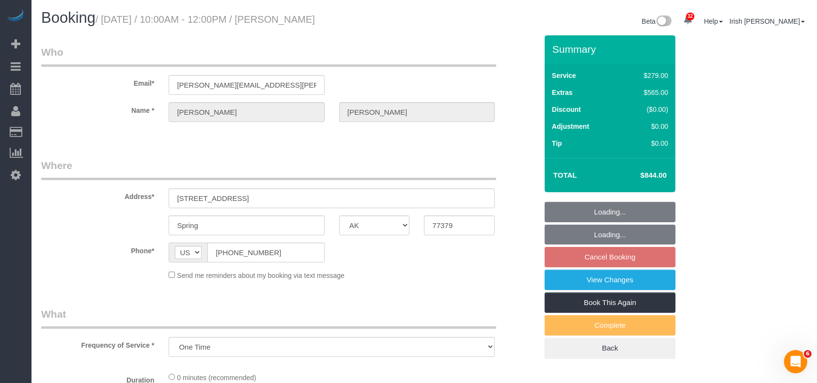
select select "3"
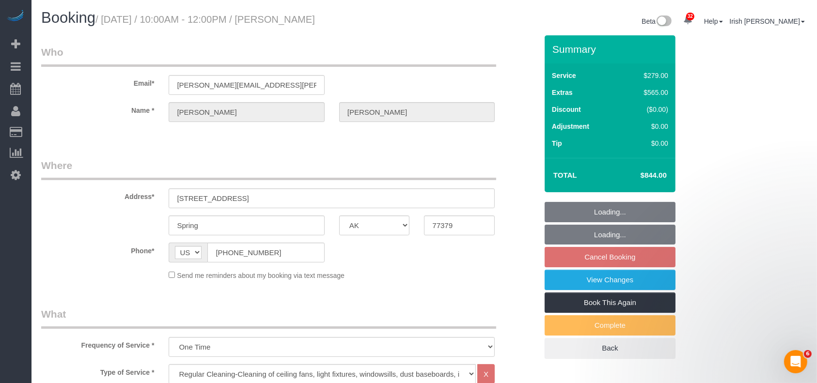
select select "object:4562"
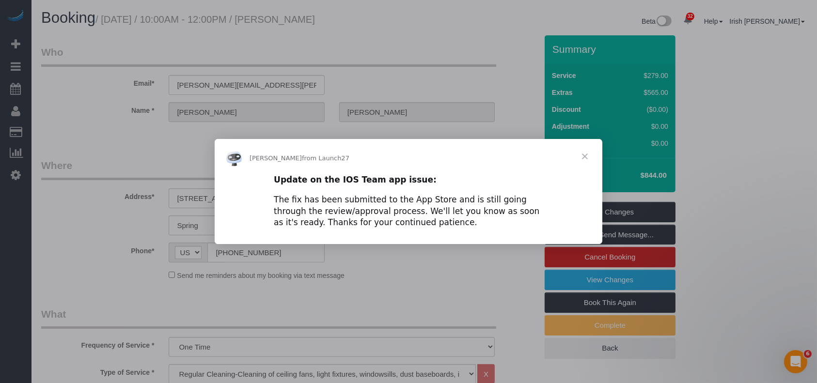
click at [586, 155] on span "Close" at bounding box center [585, 156] width 35 height 35
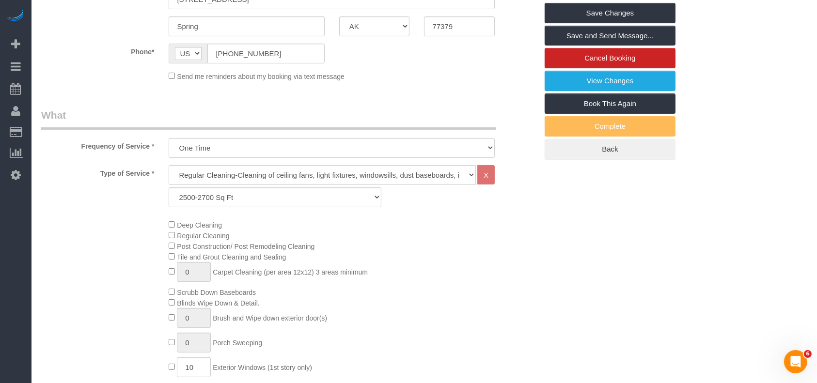
scroll to position [129, 0]
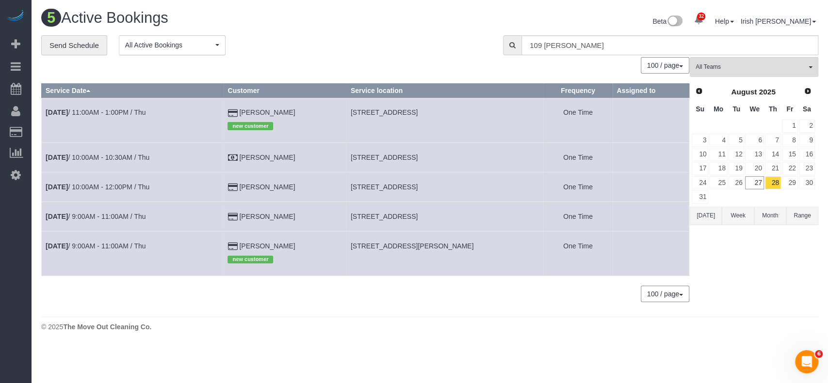
drag, startPoint x: 315, startPoint y: 213, endPoint x: 227, endPoint y: 210, distance: 88.3
click at [227, 210] on tr "[DATE] 9:00AM - 11:00AM / Thu [PERSON_NAME] [STREET_ADDRESS] One Time" at bounding box center [365, 217] width 647 height 30
click at [118, 215] on link "[DATE] 9:00AM - 11:00AM / Thu" at bounding box center [96, 217] width 100 height 8
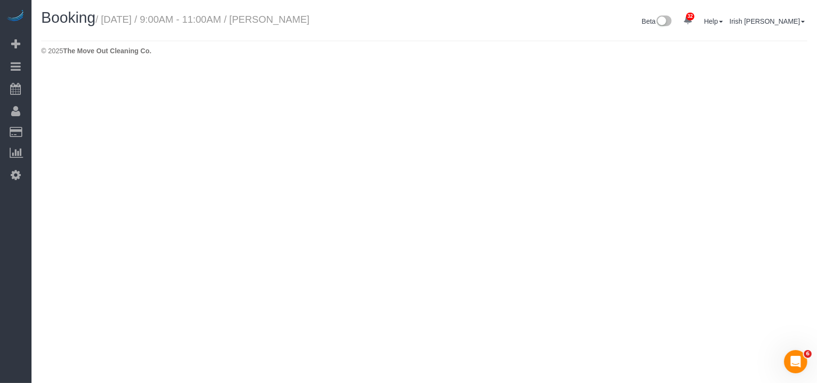
select select "[GEOGRAPHIC_DATA]"
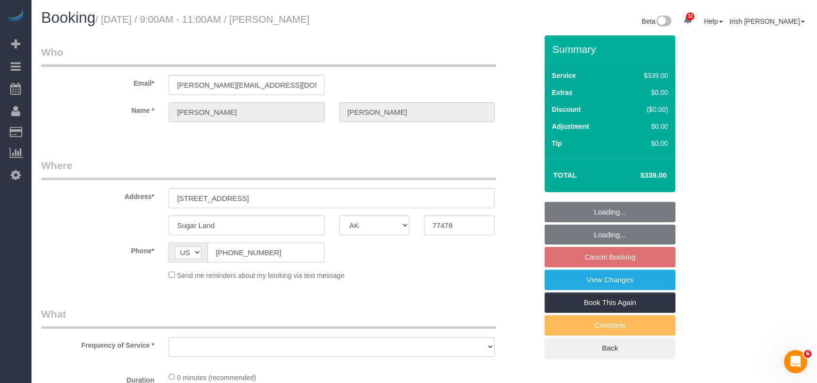
select select "object:5010"
select select "string:fspay-8cf1dd3c-5bf7-4bf8-aba8-7c595580cb25"
select select "3"
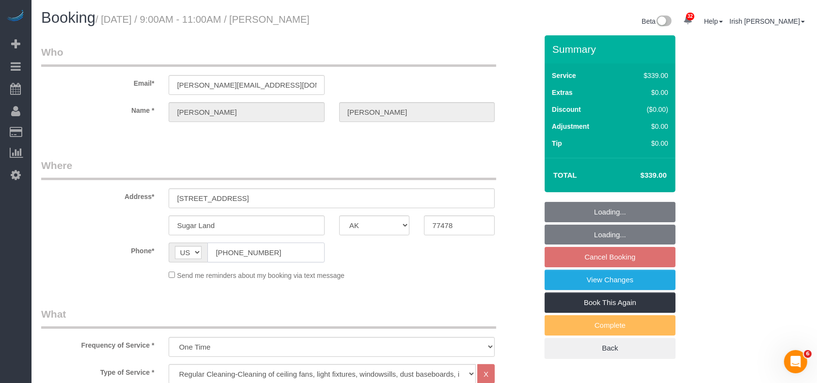
drag, startPoint x: 125, startPoint y: 242, endPoint x: 110, endPoint y: 222, distance: 25.6
click at [101, 238] on fieldset "Where Address* [STREET_ADDRESS] [GEOGRAPHIC_DATA] AK AL AR AZ CA CO CT DC DE [G…" at bounding box center [289, 223] width 496 height 129
select select "object:5097"
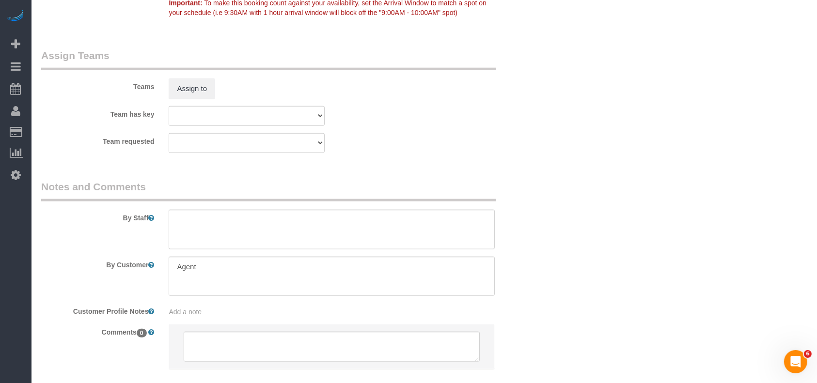
scroll to position [1043, 0]
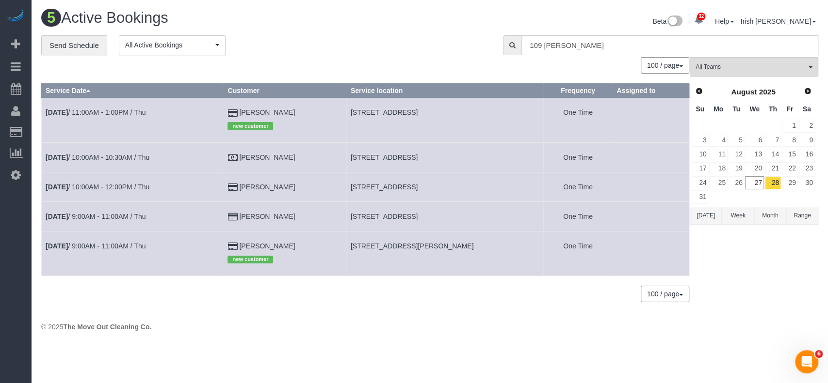
drag, startPoint x: 305, startPoint y: 242, endPoint x: 233, endPoint y: 242, distance: 72.7
click at [233, 242] on tr "[DATE] 9:00AM - 11:00AM / Thu [PERSON_NAME] new customer [STREET_ADDRESS][PERSO…" at bounding box center [365, 253] width 647 height 45
copy tr "[PERSON_NAME]"
click at [376, 246] on span "[STREET_ADDRESS][PERSON_NAME]" at bounding box center [411, 246] width 123 height 8
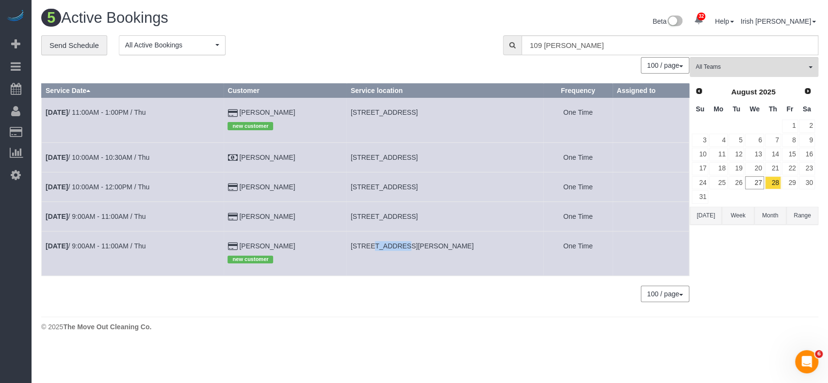
copy span "[PERSON_NAME]"
click at [60, 318] on footer "© 2025 The Move Out Cleaning Co." at bounding box center [429, 326] width 777 height 19
click at [105, 157] on link "[DATE] 10:00AM - 10:30AM / Thu" at bounding box center [98, 158] width 104 height 8
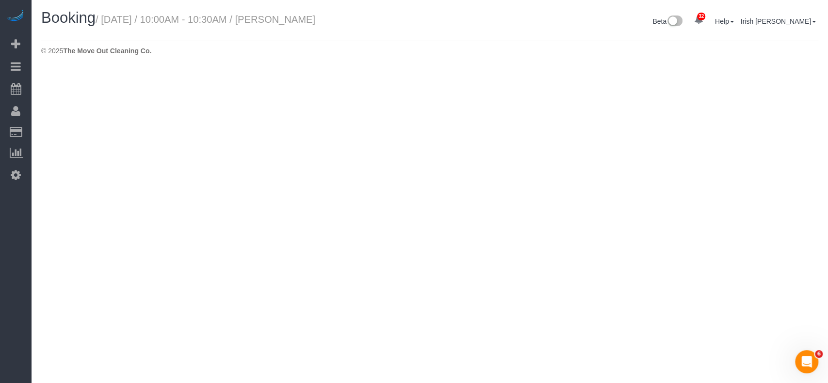
select select "[GEOGRAPHIC_DATA]"
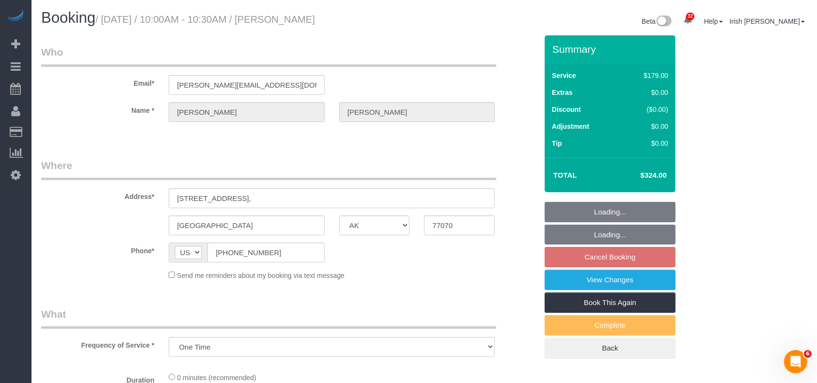
select select "object:5532"
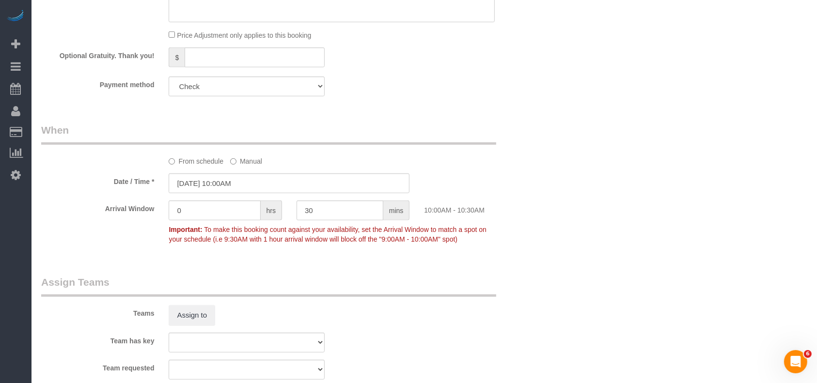
select select "3"
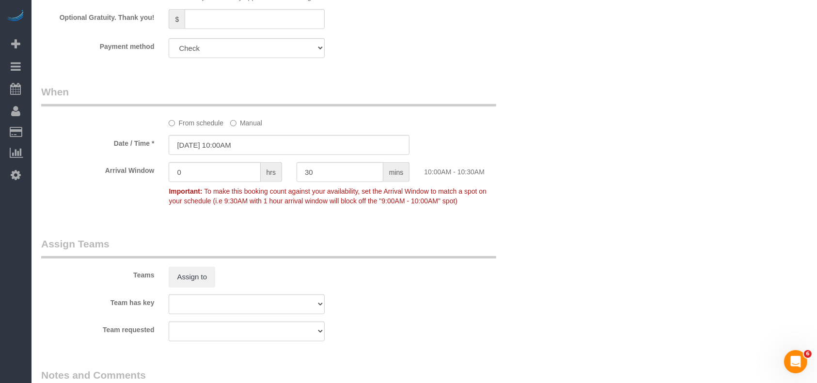
scroll to position [905, 0]
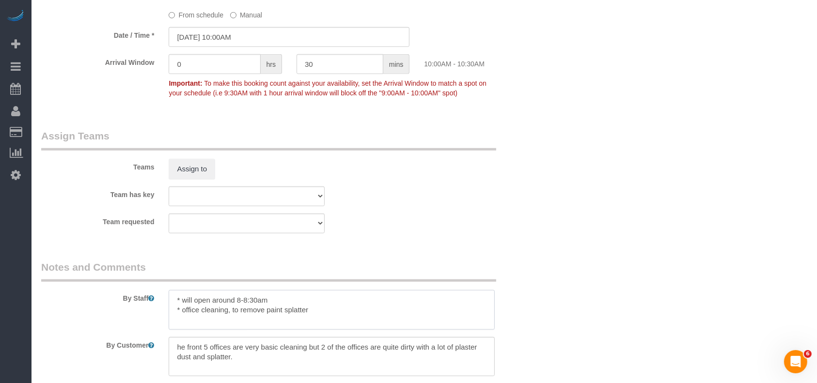
click at [328, 313] on textarea at bounding box center [332, 310] width 326 height 40
type textarea "* will open around 8-8:30am * office cleaning, to remove paint splatter * will …"
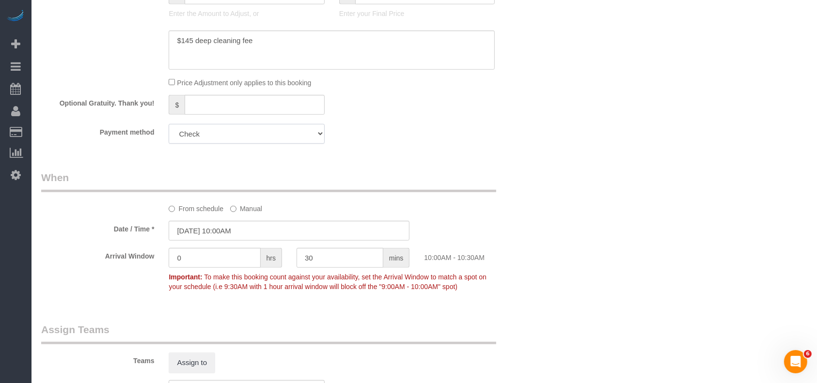
click at [214, 135] on select "Visa - 6042 - 07/2028 Mastercard - 2089 - 06/2030 (Default) Add Credit Card ───…" at bounding box center [247, 134] width 156 height 20
select select "string:fspay"
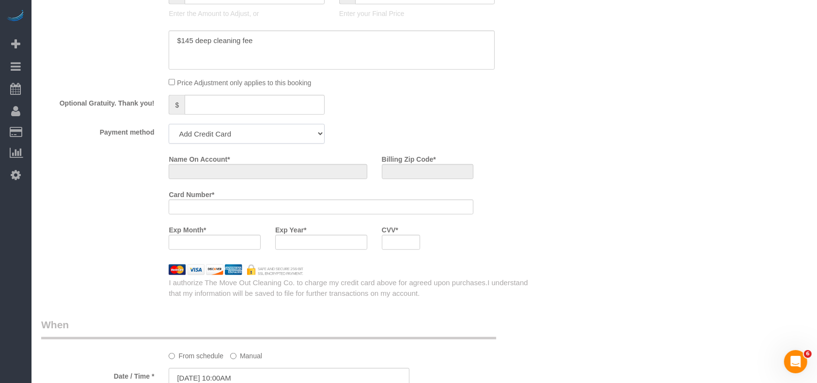
scroll to position [858, 0]
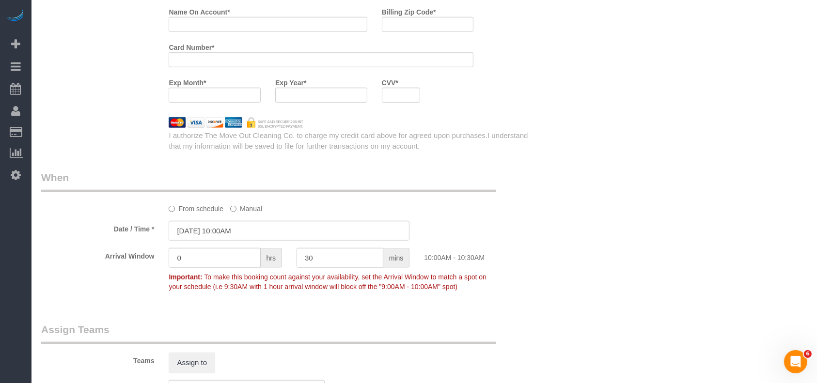
click at [399, 103] on div at bounding box center [401, 95] width 39 height 15
click at [408, 28] on input "Billing Zip Code *" at bounding box center [428, 24] width 92 height 15
paste input "77429"
type input "77429"
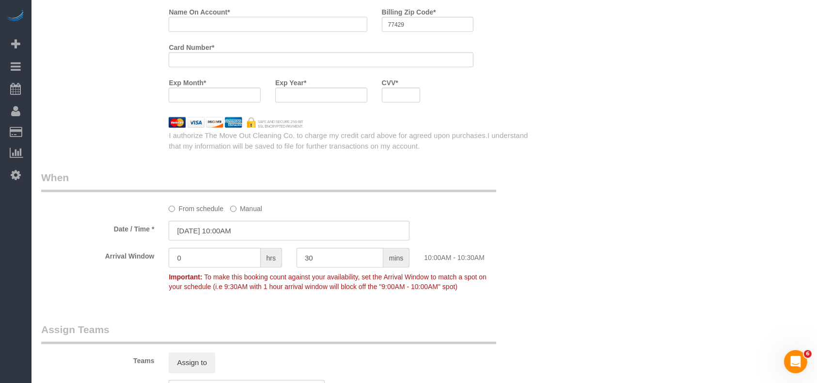
click at [217, 29] on input "Name On Account *" at bounding box center [268, 24] width 198 height 15
paste input "[PERSON_NAME]"
type input "[PERSON_NAME]"
drag, startPoint x: 546, startPoint y: 188, endPoint x: 552, endPoint y: 183, distance: 7.6
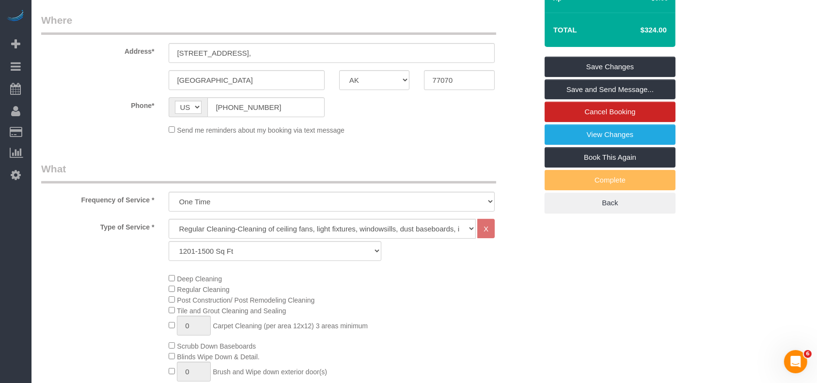
scroll to position [18, 0]
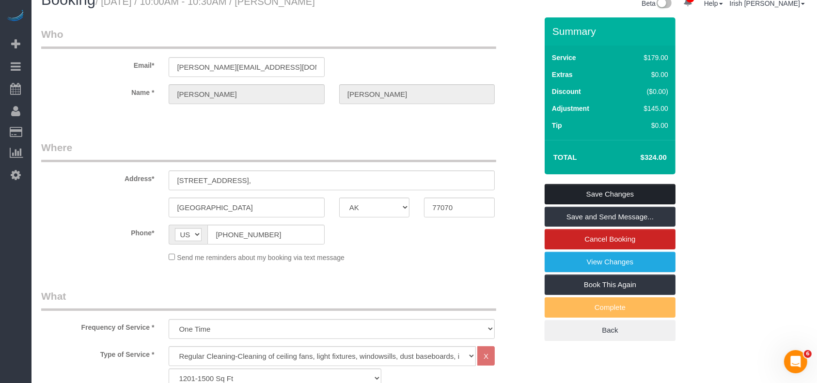
click at [614, 200] on link "Save Changes" at bounding box center [610, 194] width 131 height 20
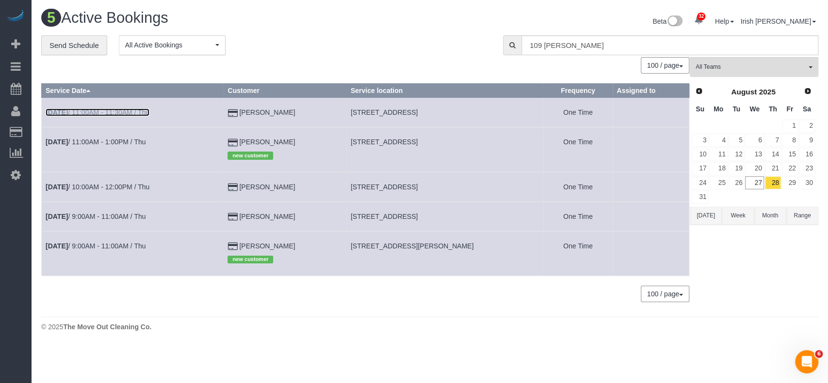
click at [102, 114] on link "[DATE] 11:00AM - 11:30AM / Thu" at bounding box center [98, 113] width 104 height 8
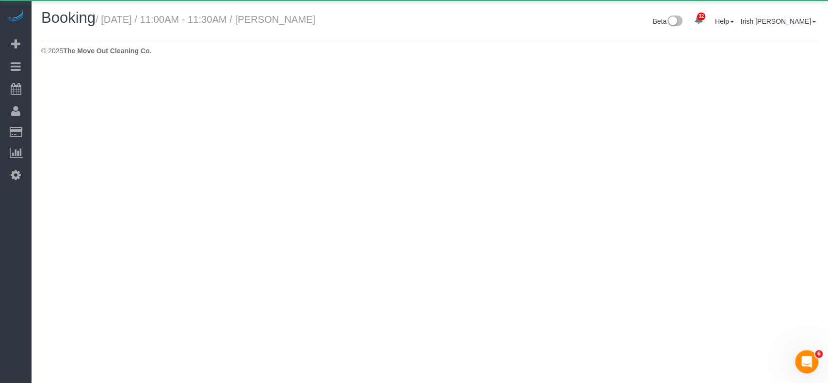
select select "[GEOGRAPHIC_DATA]"
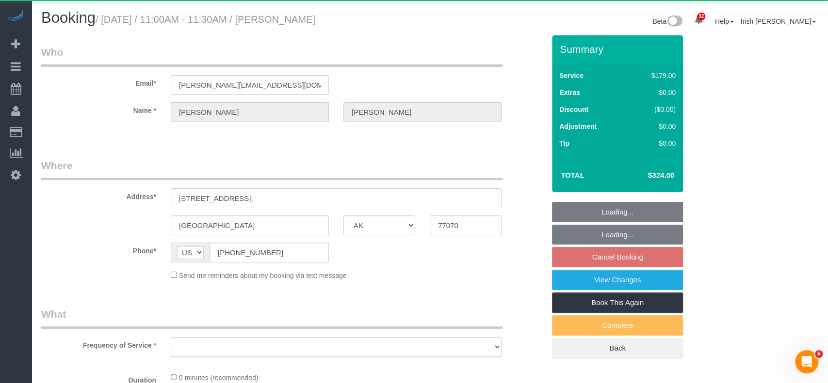
select select "object:6100"
select select "string:fspay-ca96f06a-3602-44cd-8deb-4c9cec44f42e"
select select "3"
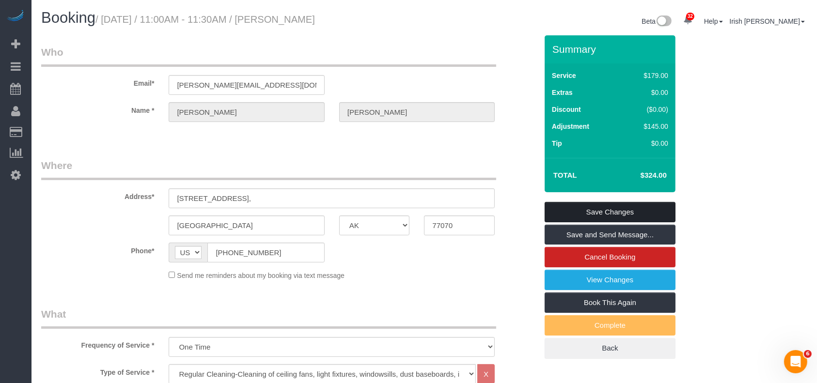
click at [608, 211] on link "Save Changes" at bounding box center [610, 212] width 131 height 20
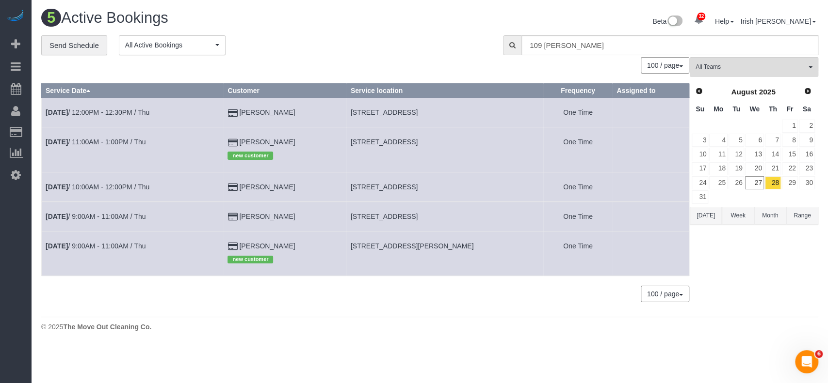
click at [702, 215] on button "[DATE]" at bounding box center [705, 216] width 32 height 18
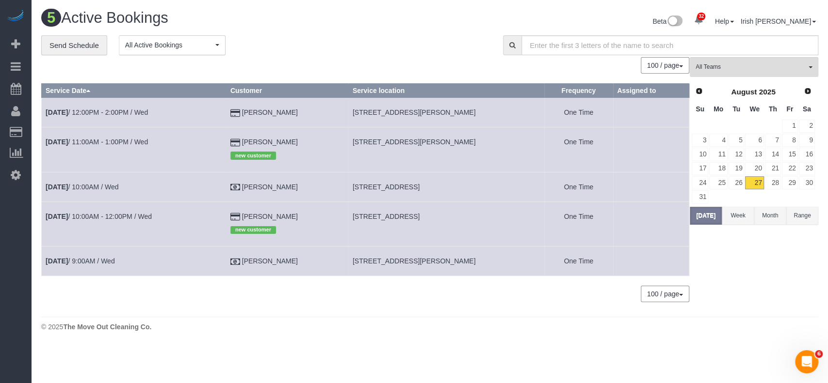
drag, startPoint x: 73, startPoint y: 352, endPoint x: 91, endPoint y: 351, distance: 18.0
click at [72, 352] on body "32 Beta Your Notifications You have 0 alerts × You have 2 to charge for [DATE] …" at bounding box center [414, 191] width 828 height 383
drag, startPoint x: 308, startPoint y: 143, endPoint x: 236, endPoint y: 141, distance: 71.8
click at [237, 141] on tr "[DATE] 11:00AM - 1:00PM / Wed [PERSON_NAME] new customer [STREET_ADDRESS][PERSO…" at bounding box center [365, 149] width 647 height 45
copy tr "[PERSON_NAME]"
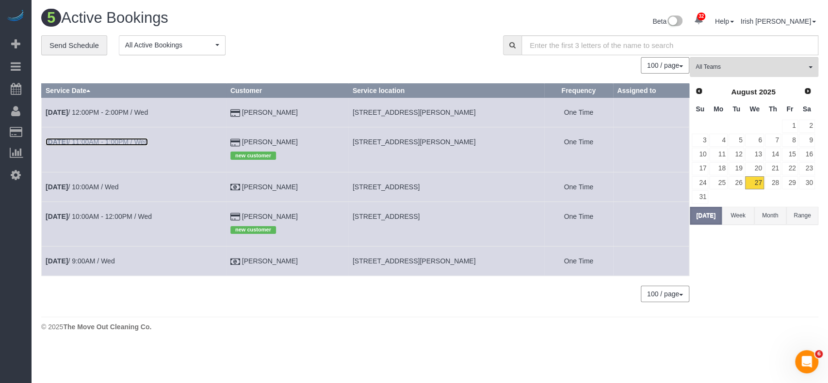
click at [103, 143] on link "[DATE] 11:00AM - 1:00PM / Wed" at bounding box center [97, 142] width 102 height 8
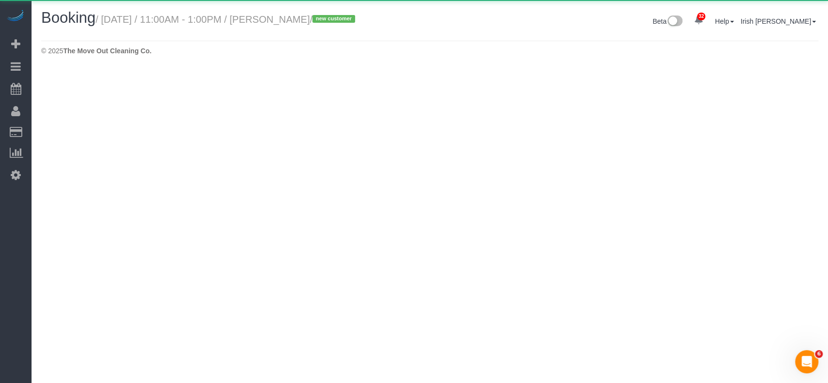
select select "[GEOGRAPHIC_DATA]"
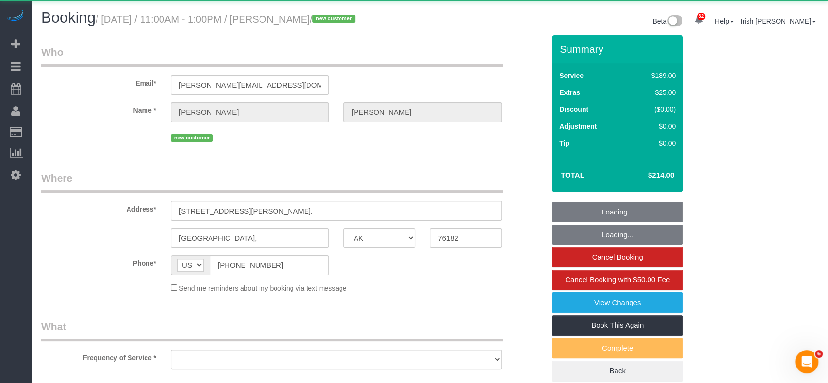
select select "object:6793"
select select "string:fspay-1b04e698-de51-4fd2-9a8f-8ea206d7cde2"
select select "3"
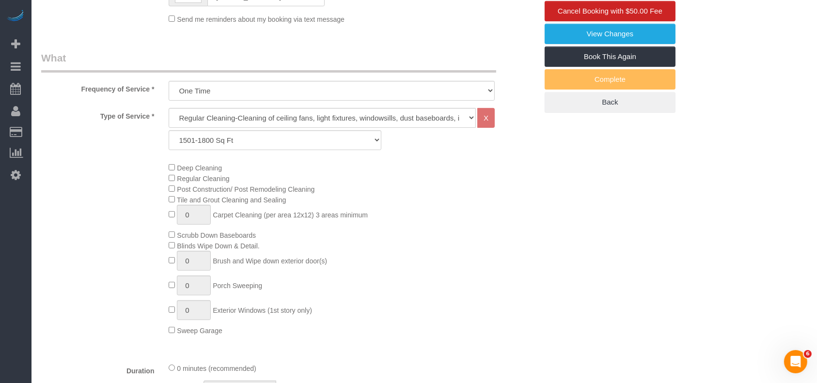
scroll to position [194, 0]
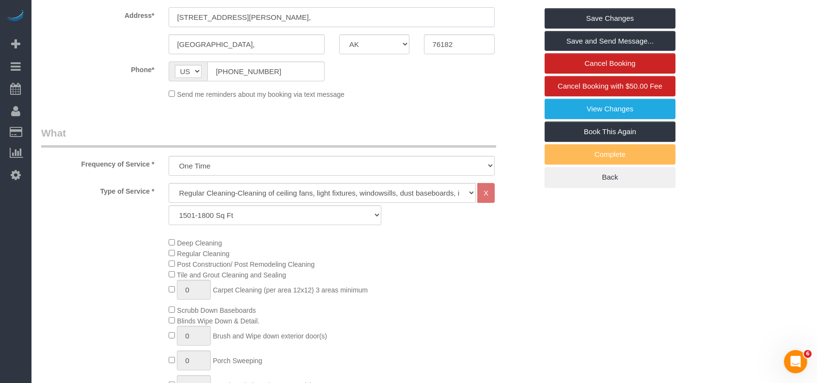
drag, startPoint x: 112, startPoint y: 22, endPoint x: 87, endPoint y: 19, distance: 25.9
click at [85, 21] on div "Address* [STREET_ADDRESS][PERSON_NAME]," at bounding box center [289, 2] width 511 height 50
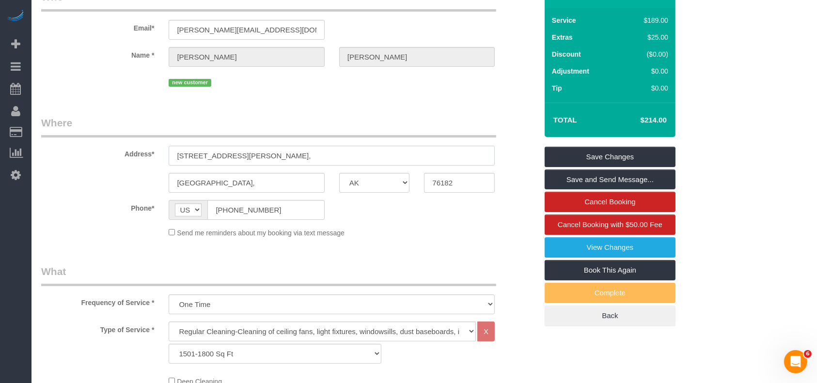
scroll to position [217, 0]
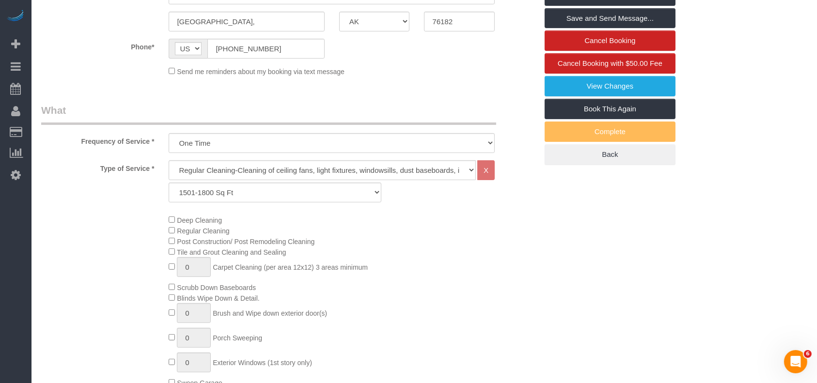
click at [175, 220] on span "Deep Cleaning" at bounding box center [195, 221] width 53 height 8
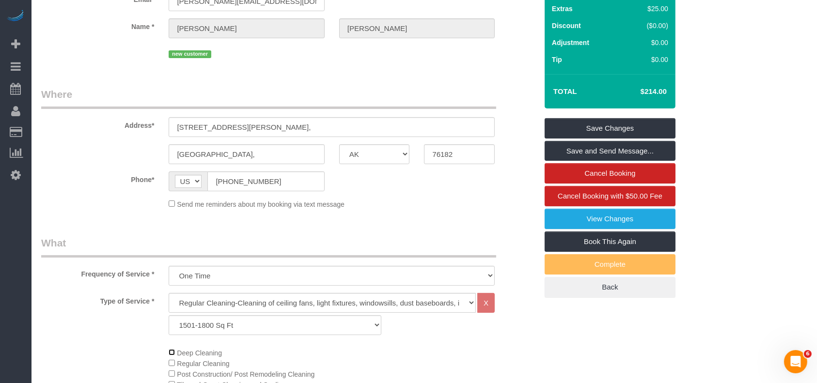
scroll to position [23, 0]
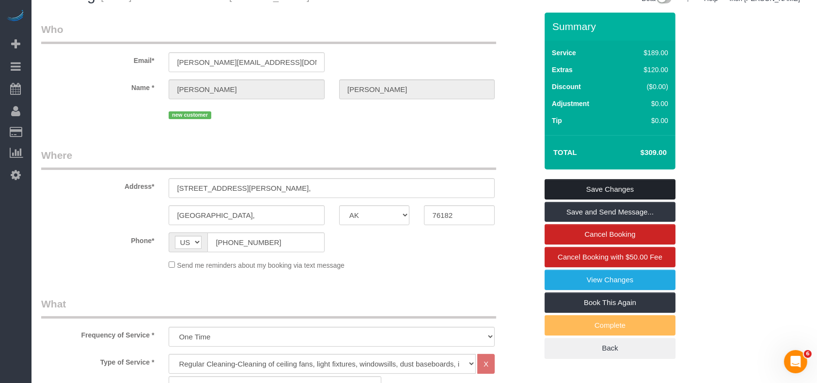
click at [595, 191] on link "Save Changes" at bounding box center [610, 189] width 131 height 20
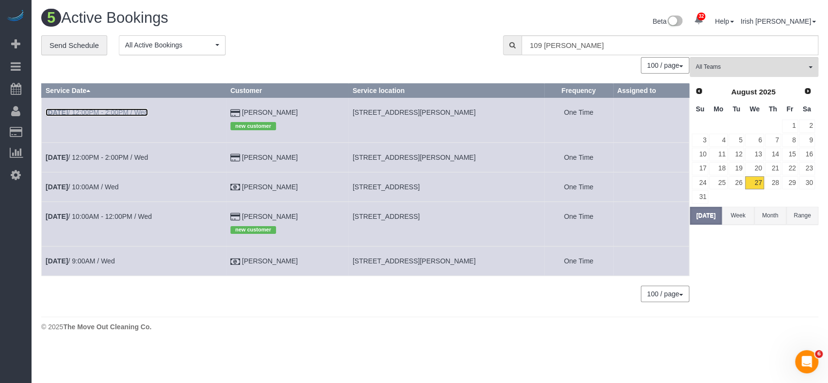
click at [100, 109] on link "[DATE] 12:00PM - 2:00PM / Wed" at bounding box center [97, 113] width 102 height 8
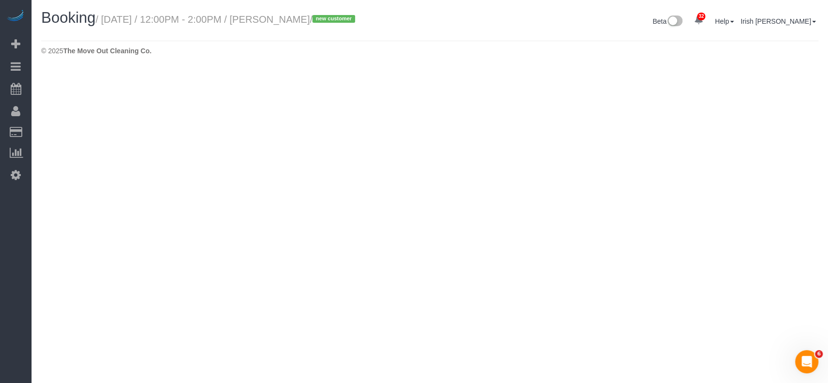
select select "[GEOGRAPHIC_DATA]"
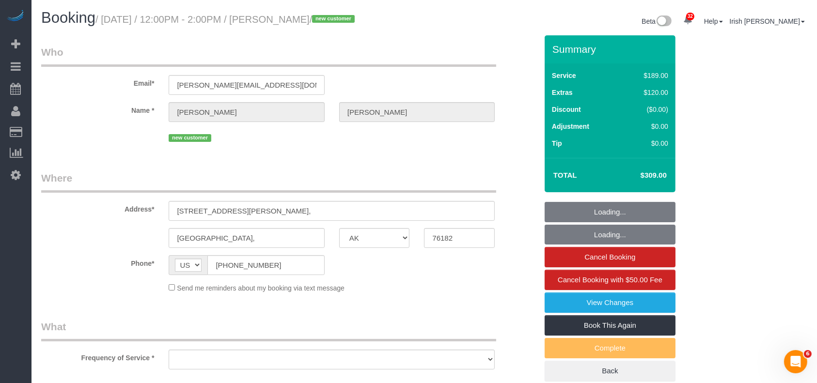
select select "object:7258"
select select "string:fspay-1b04e698-de51-4fd2-9a8f-8ea206d7cde2"
select select "object:7259"
select select "3"
select select "spot219"
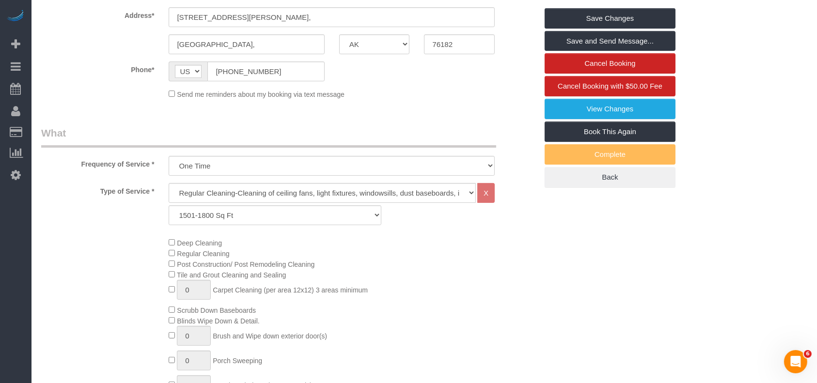
scroll to position [452, 0]
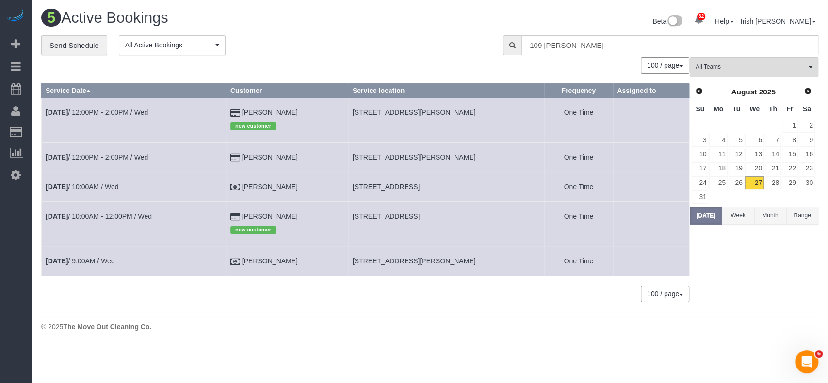
drag, startPoint x: 22, startPoint y: 281, endPoint x: 81, endPoint y: 193, distance: 105.8
click at [23, 281] on div "32 Beta Your Notifications You have 0 alerts × You have 2 to charge for [DATE] …" at bounding box center [16, 191] width 32 height 383
click at [792, 213] on button "Range" at bounding box center [802, 216] width 32 height 18
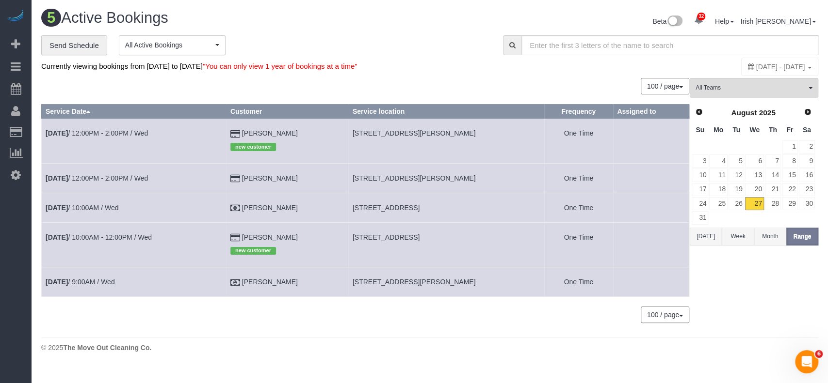
click at [756, 67] on span "[DATE] - [DATE]" at bounding box center [780, 67] width 49 height 8
type input "**********"
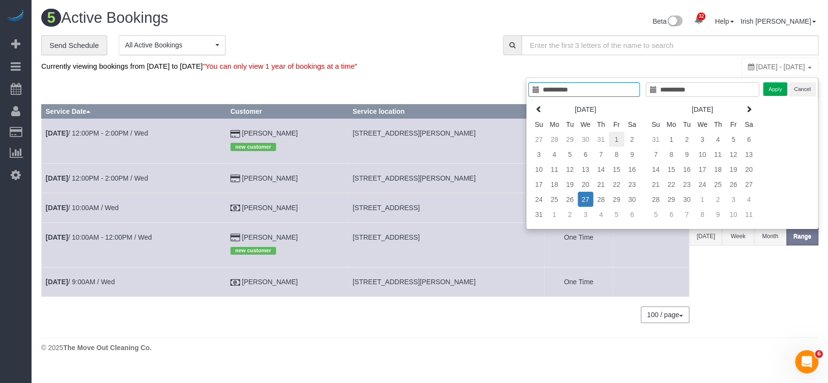
type input "**********"
click at [616, 138] on td "1" at bounding box center [616, 139] width 16 height 15
type input "**********"
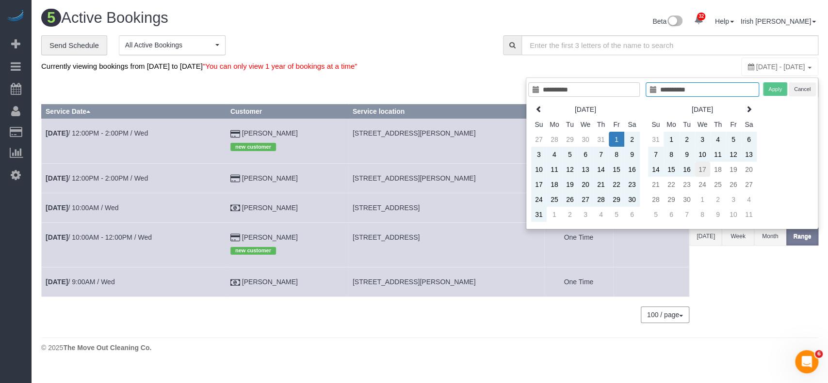
click at [699, 175] on td "17" at bounding box center [702, 169] width 16 height 15
click at [772, 89] on button "Apply" at bounding box center [775, 89] width 24 height 14
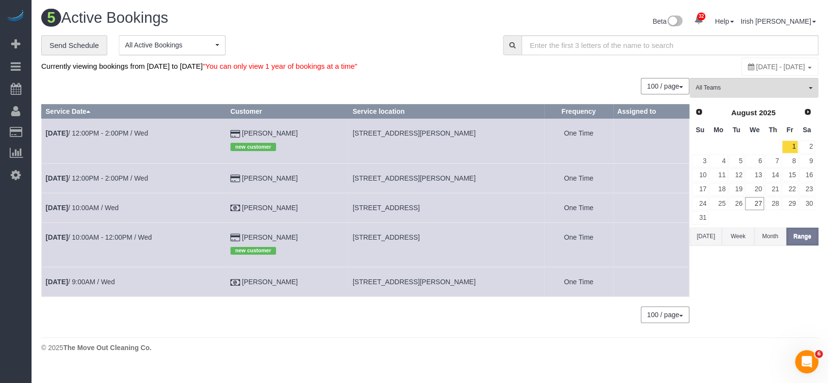
drag, startPoint x: 719, startPoint y: 68, endPoint x: 702, endPoint y: 72, distance: 18.0
click at [756, 68] on span "[DATE] - [DATE]" at bounding box center [780, 67] width 49 height 8
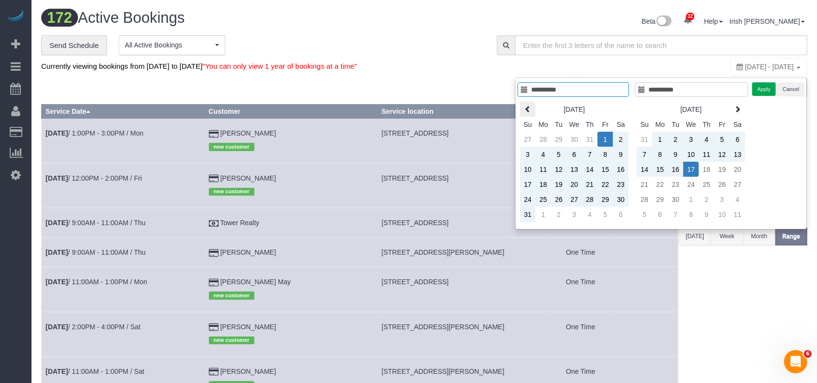
click at [534, 111] on th at bounding box center [528, 109] width 16 height 15
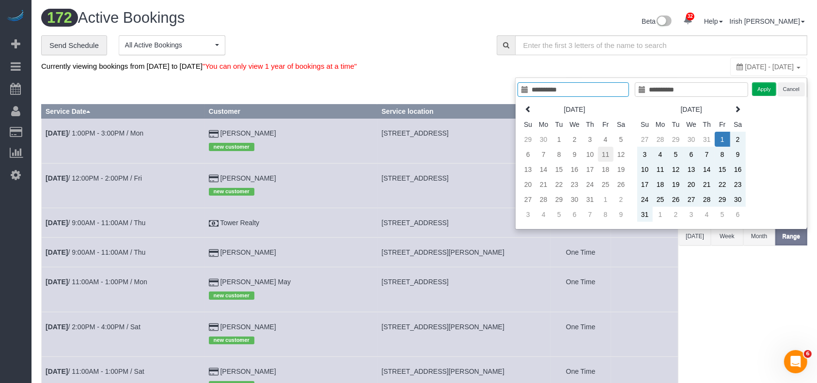
type input "**********"
click at [610, 147] on td "11" at bounding box center [606, 154] width 16 height 15
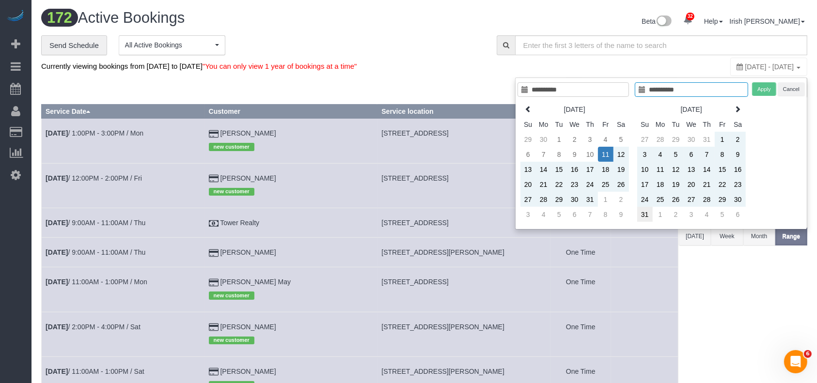
type input "**********"
click at [646, 214] on td "31" at bounding box center [645, 214] width 16 height 15
type input "**********"
click at [752, 87] on div "**********" at bounding box center [661, 154] width 292 height 152
click at [764, 84] on button "Apply" at bounding box center [764, 89] width 24 height 14
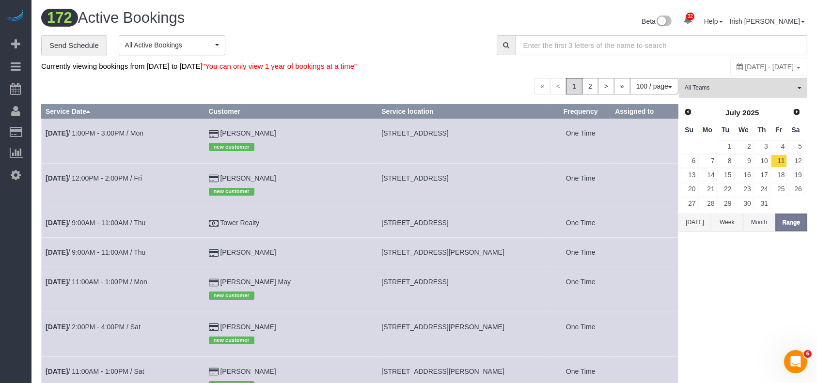
click at [566, 48] on input "text" at bounding box center [661, 45] width 292 height 20
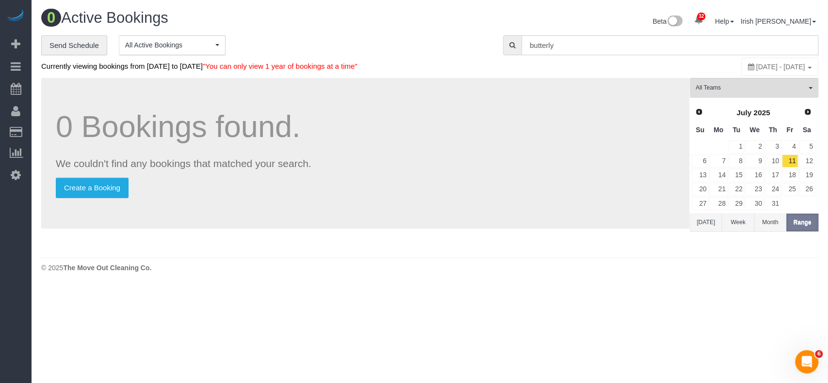
click at [547, 45] on input "butterly" at bounding box center [669, 45] width 297 height 20
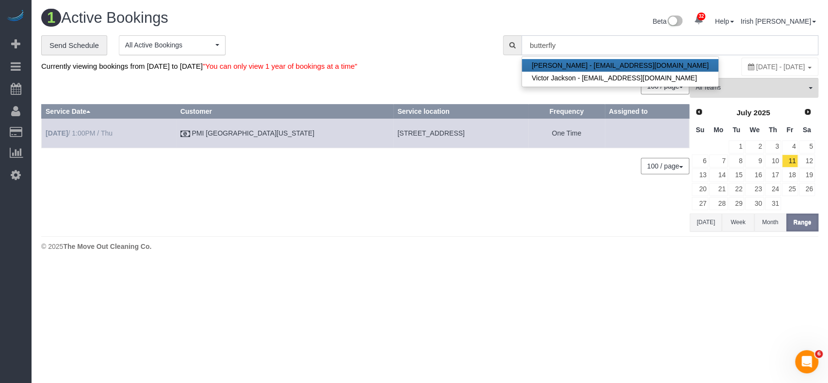
type input "butterfly"
click at [100, 133] on link "[DATE] 1:00PM / Thu" at bounding box center [79, 133] width 67 height 8
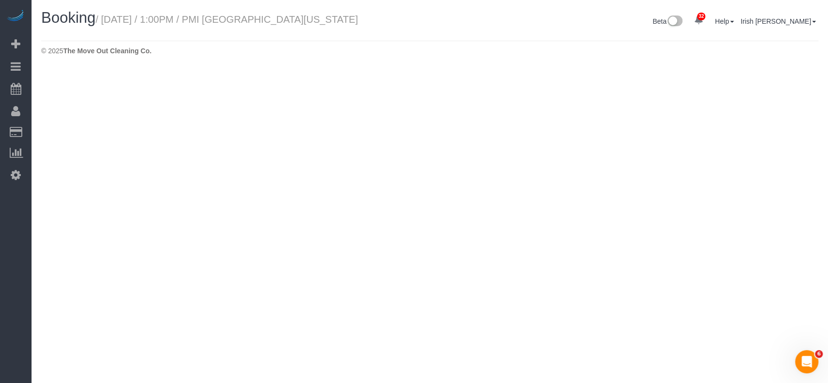
select select "[GEOGRAPHIC_DATA]"
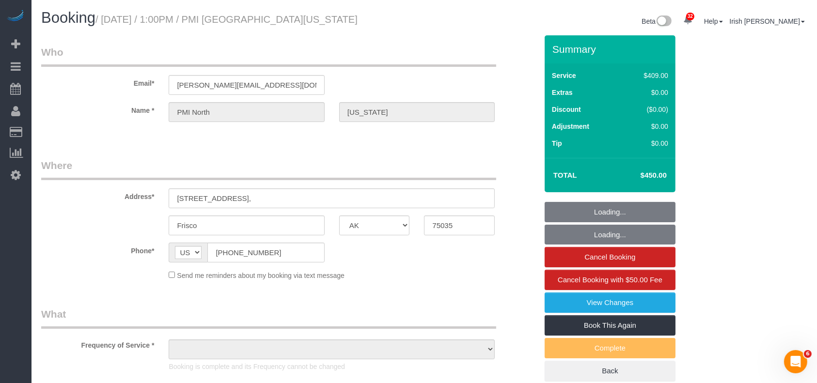
select select "object:9853"
select select "3"
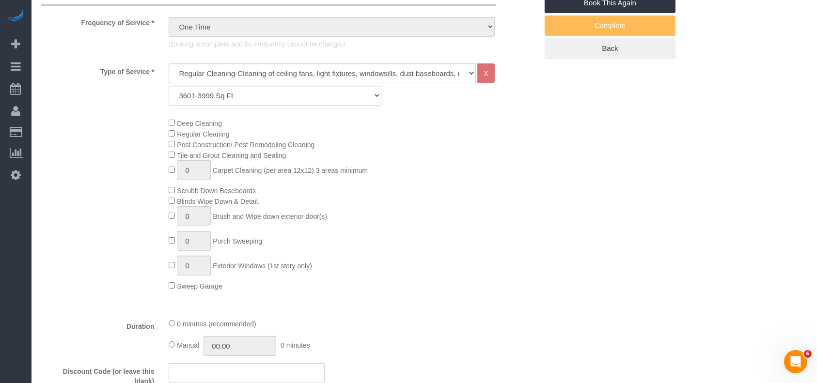
select select "object:9942"
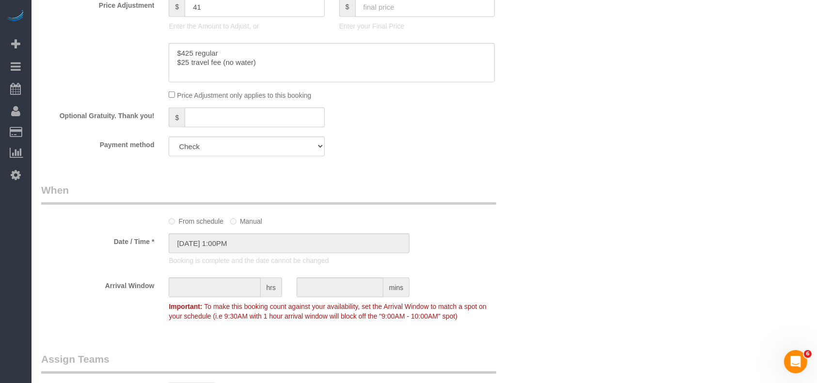
scroll to position [646, 0]
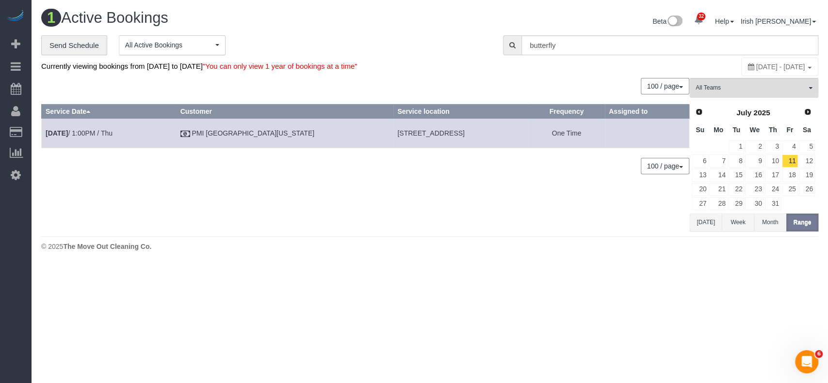
click at [708, 221] on button "[DATE]" at bounding box center [705, 223] width 32 height 18
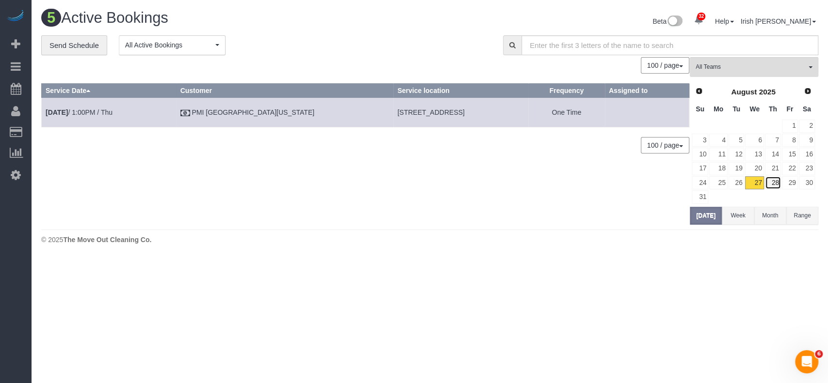
click at [774, 181] on link "28" at bounding box center [772, 182] width 16 height 13
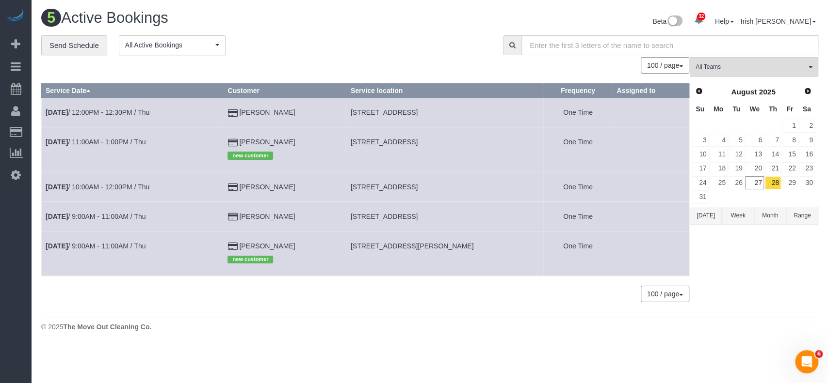
click at [396, 186] on span "[STREET_ADDRESS]" at bounding box center [383, 187] width 67 height 8
click at [395, 186] on span "[STREET_ADDRESS]" at bounding box center [383, 187] width 67 height 8
copy tr "[STREET_ADDRESS]"
click at [67, 340] on div "5 Active Bookings Beta 32 Your Notifications You have 0 alerts × You have 2 to …" at bounding box center [430, 173] width 796 height 346
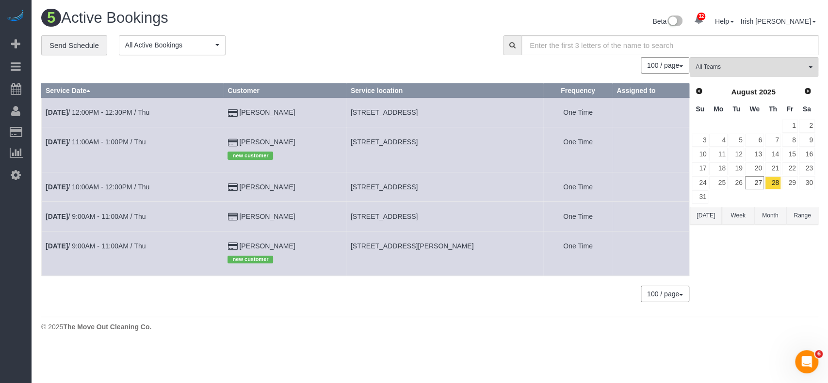
drag, startPoint x: 443, startPoint y: 188, endPoint x: 344, endPoint y: 187, distance: 98.9
click at [346, 187] on td "[STREET_ADDRESS]" at bounding box center [444, 187] width 197 height 30
copy span "[STREET_ADDRESS]"
